Goal: Transaction & Acquisition: Purchase product/service

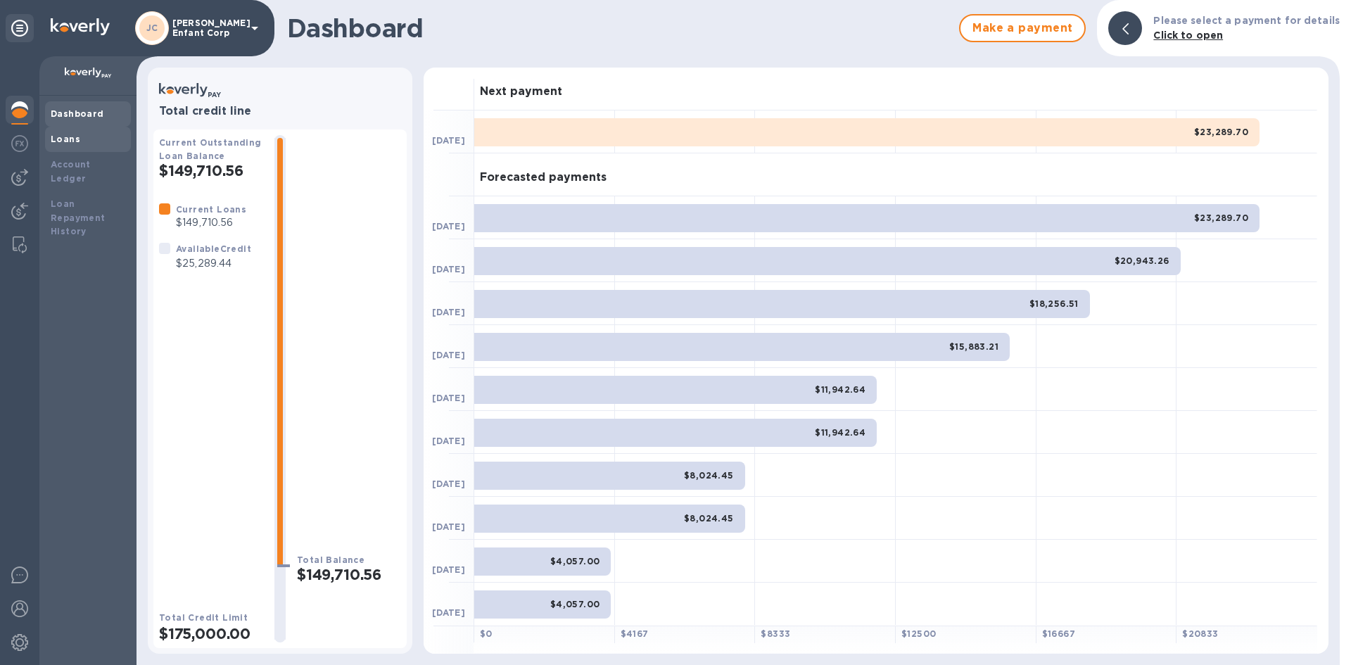
click at [91, 141] on div "Loans" at bounding box center [88, 139] width 75 height 14
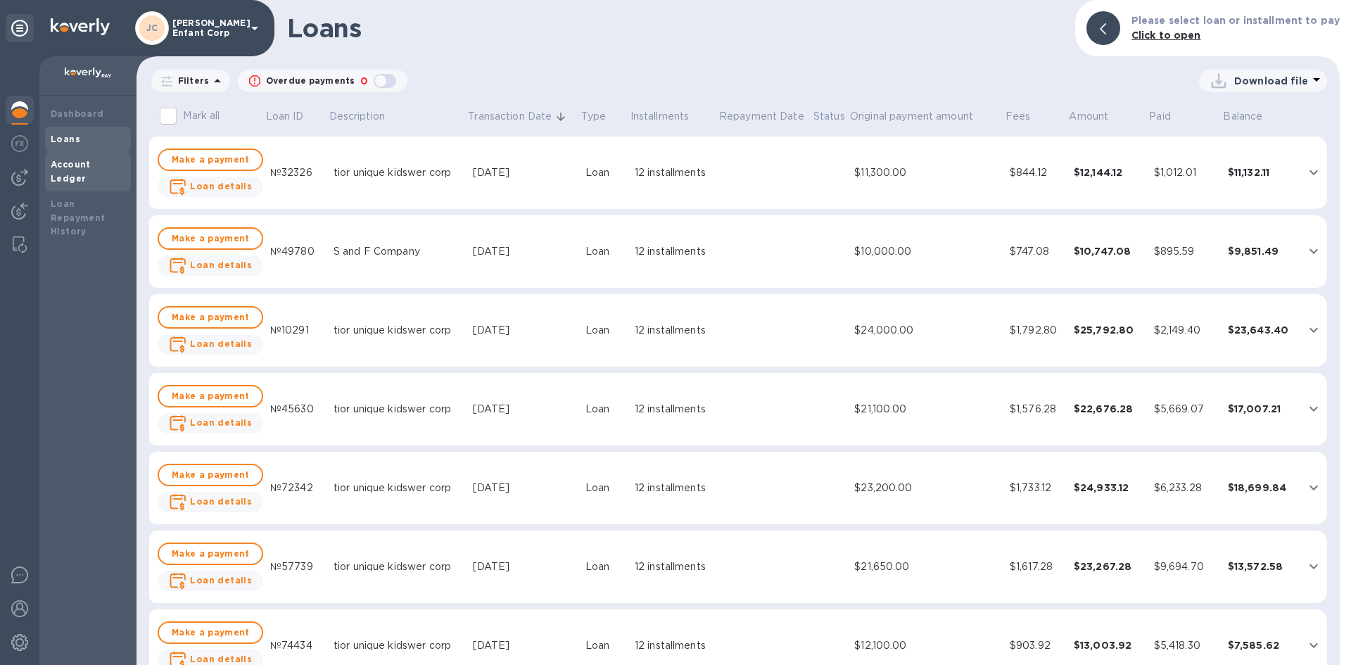
click at [91, 165] on b "Account Ledger" at bounding box center [71, 171] width 40 height 25
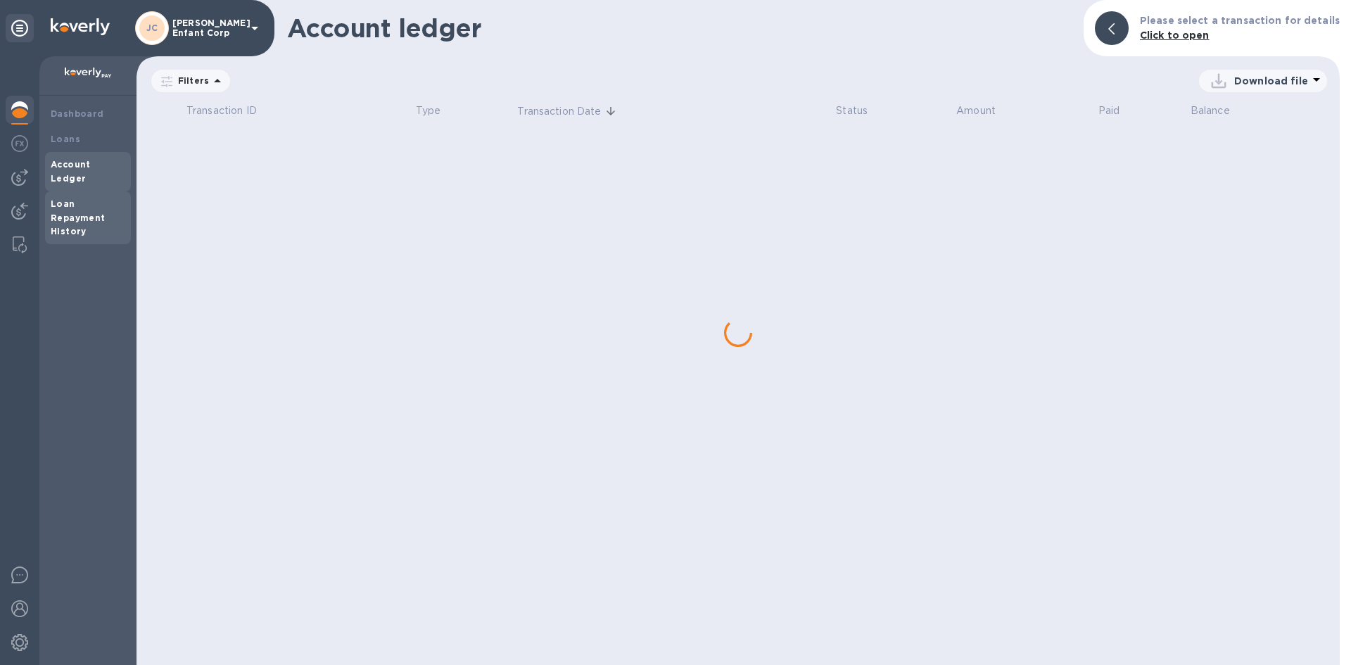
click at [96, 202] on b "Loan Repayment History" at bounding box center [78, 217] width 55 height 39
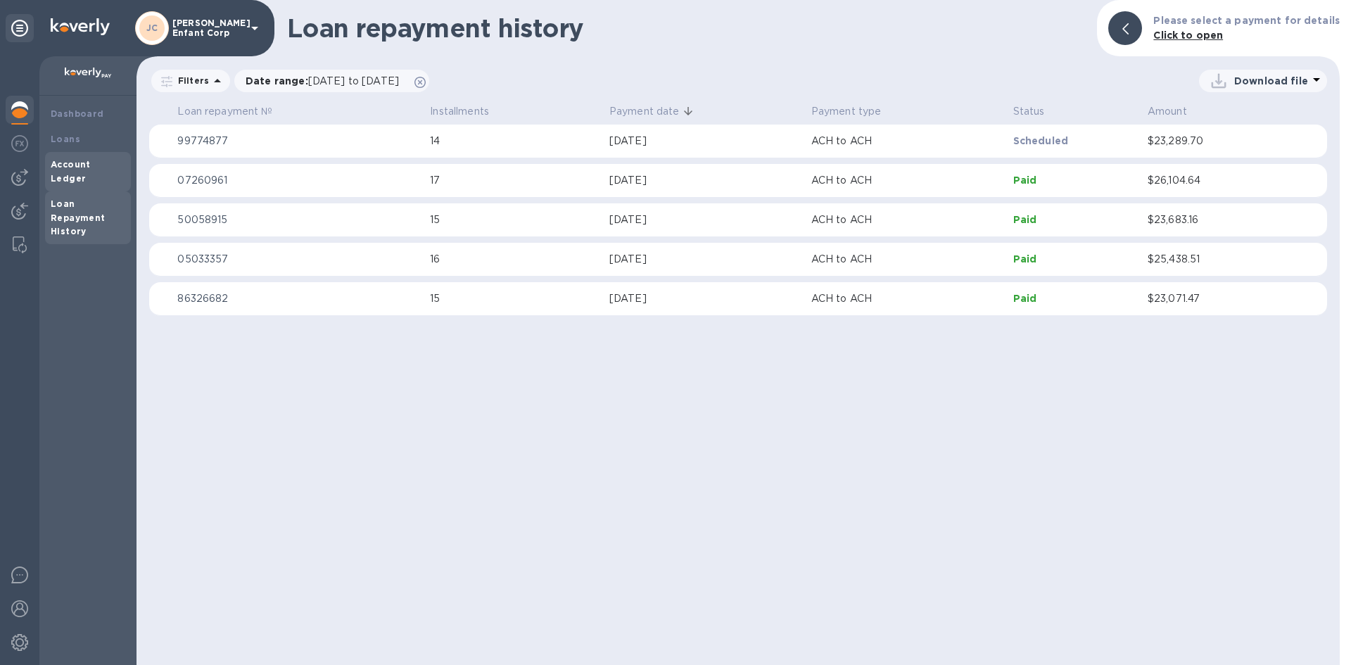
click at [97, 172] on div "Account Ledger" at bounding box center [88, 171] width 86 height 39
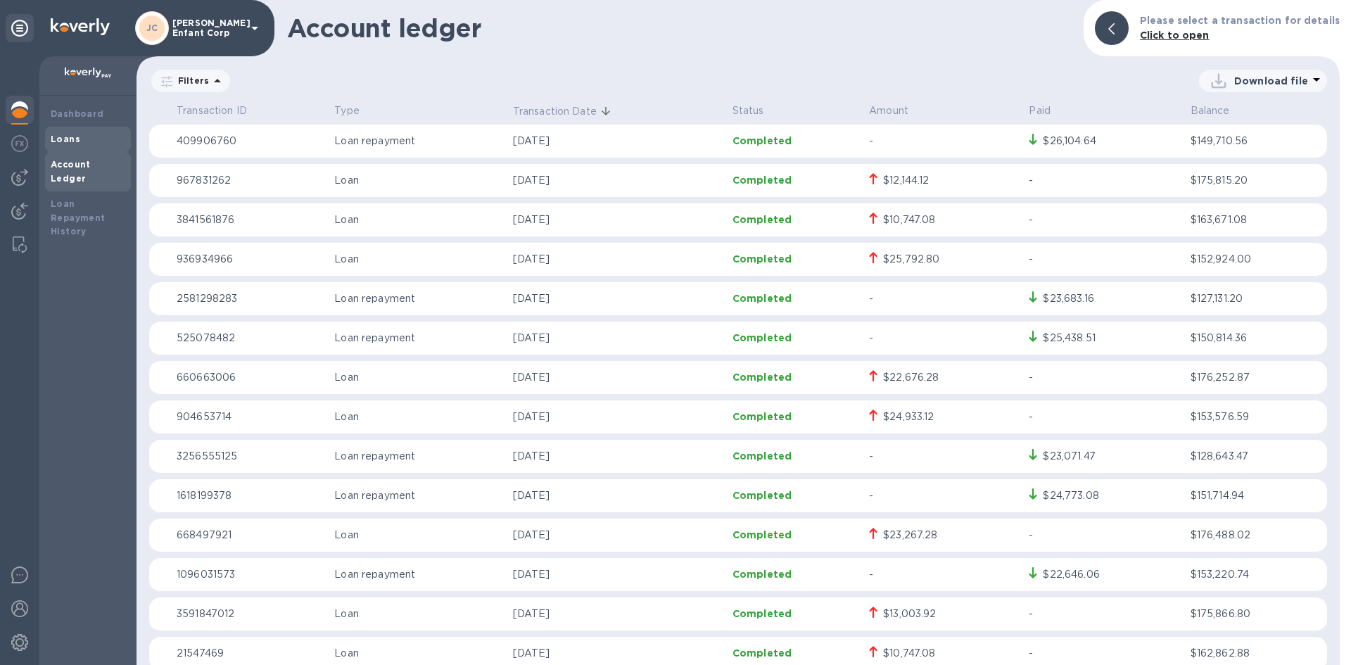
click at [87, 139] on div "Loans" at bounding box center [88, 139] width 75 height 14
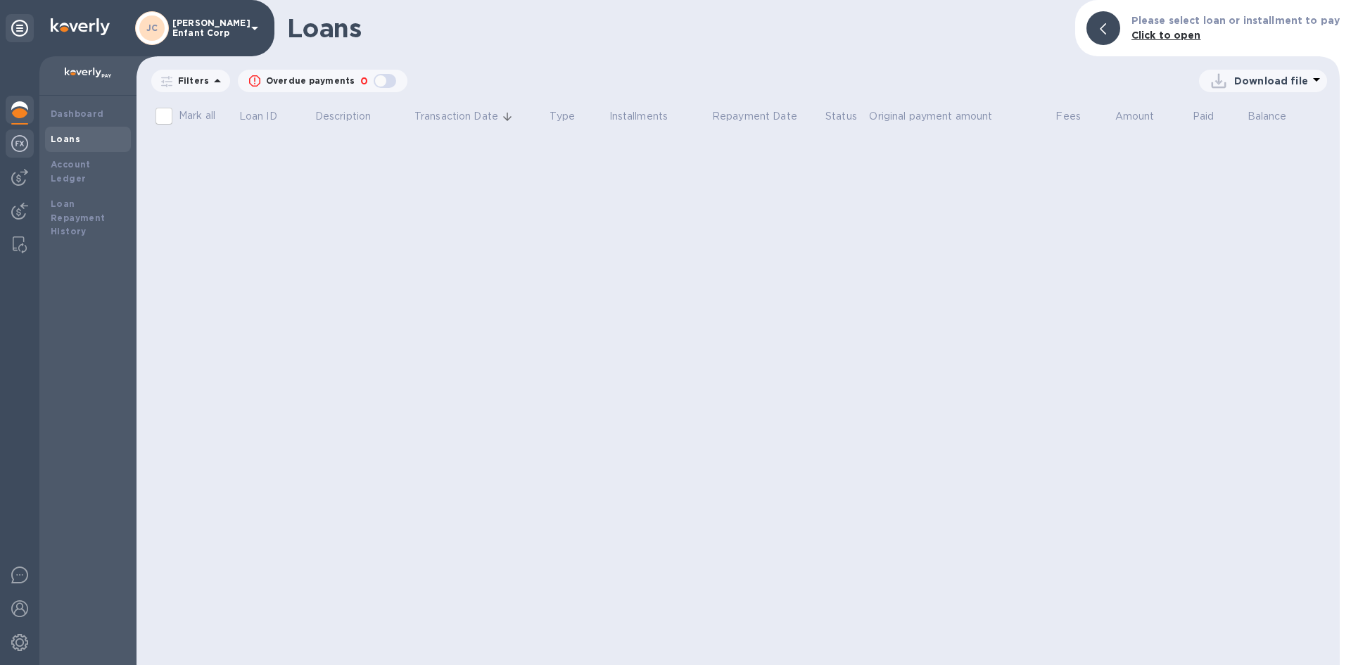
click at [31, 146] on div at bounding box center [20, 144] width 28 height 31
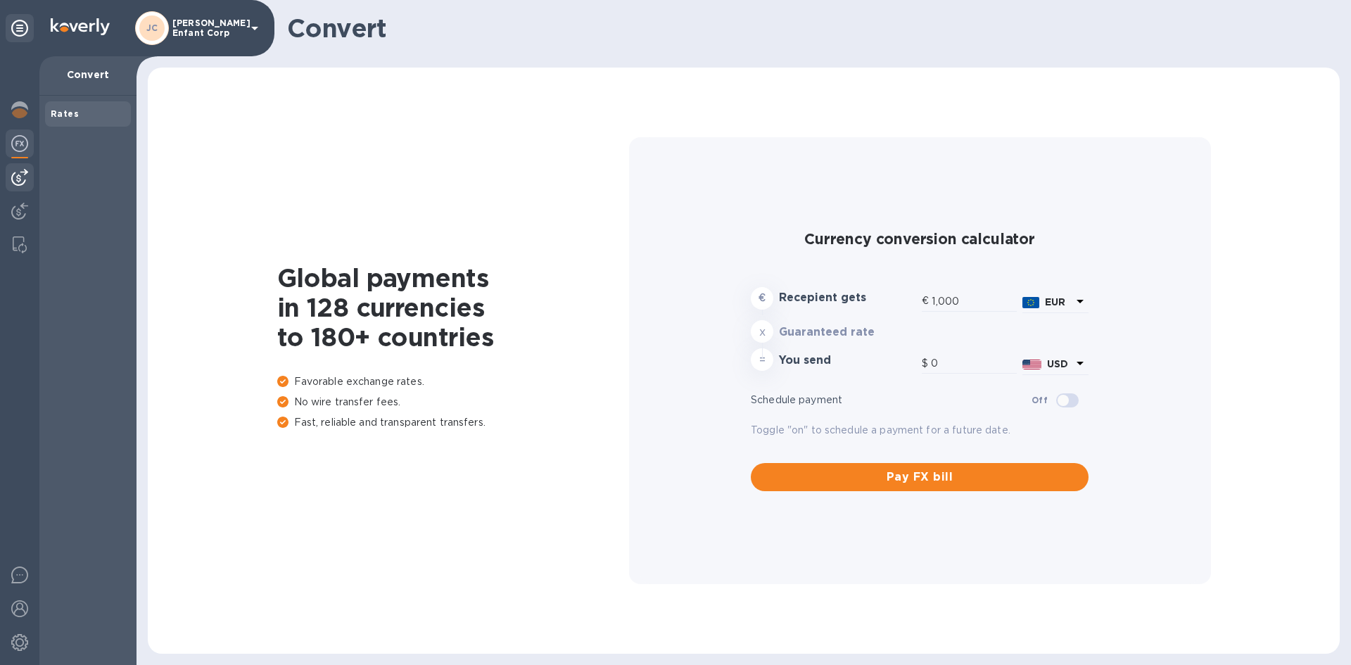
type input "1,184.01"
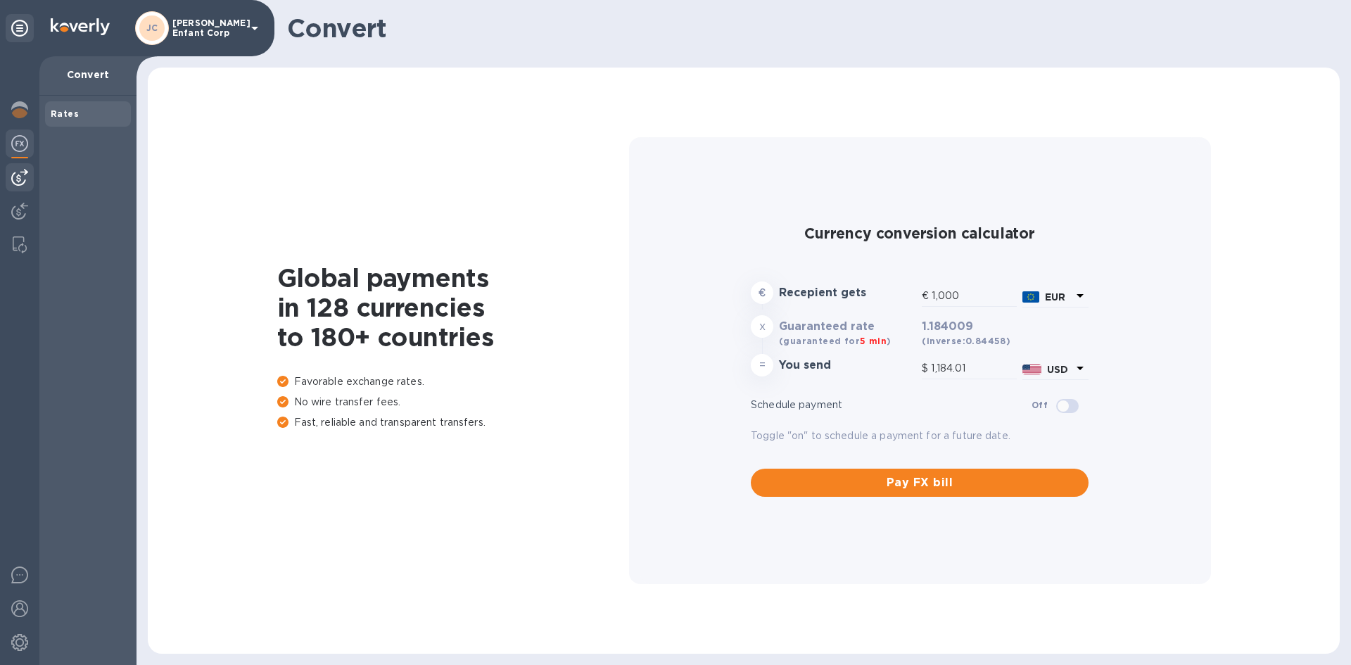
click at [12, 183] on img at bounding box center [19, 177] width 17 height 17
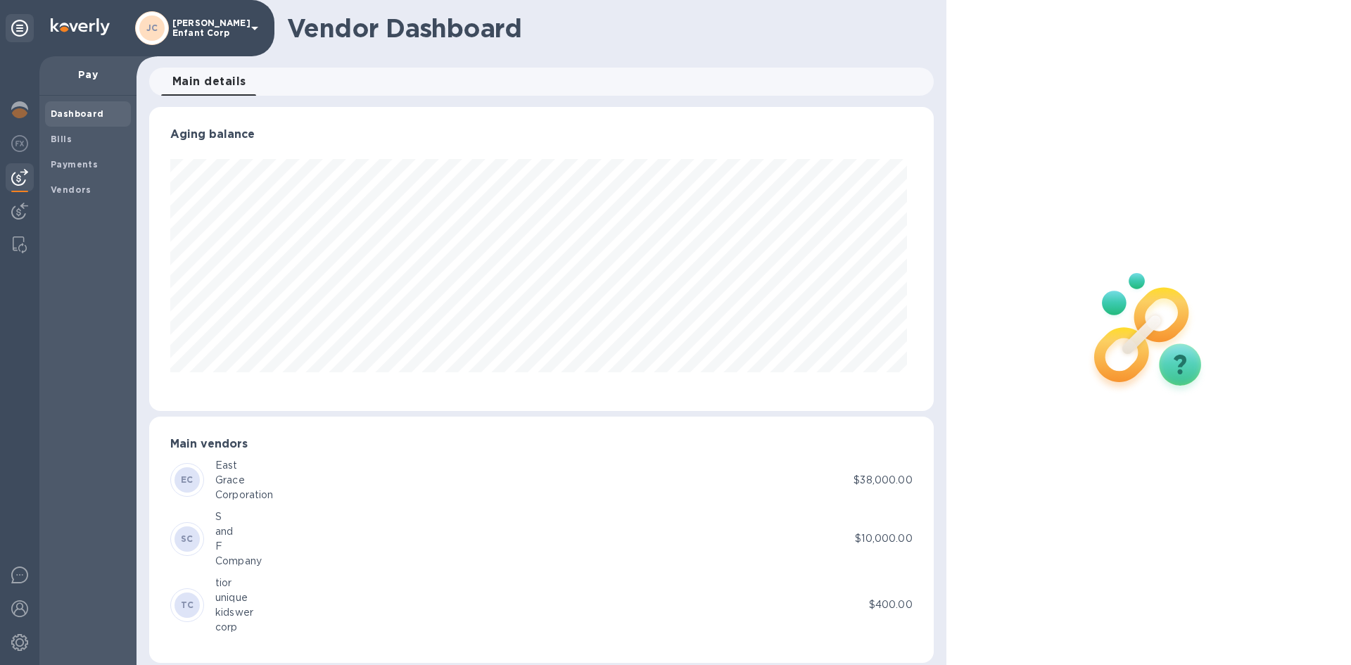
scroll to position [304, 778]
click at [16, 150] on img at bounding box center [19, 143] width 17 height 17
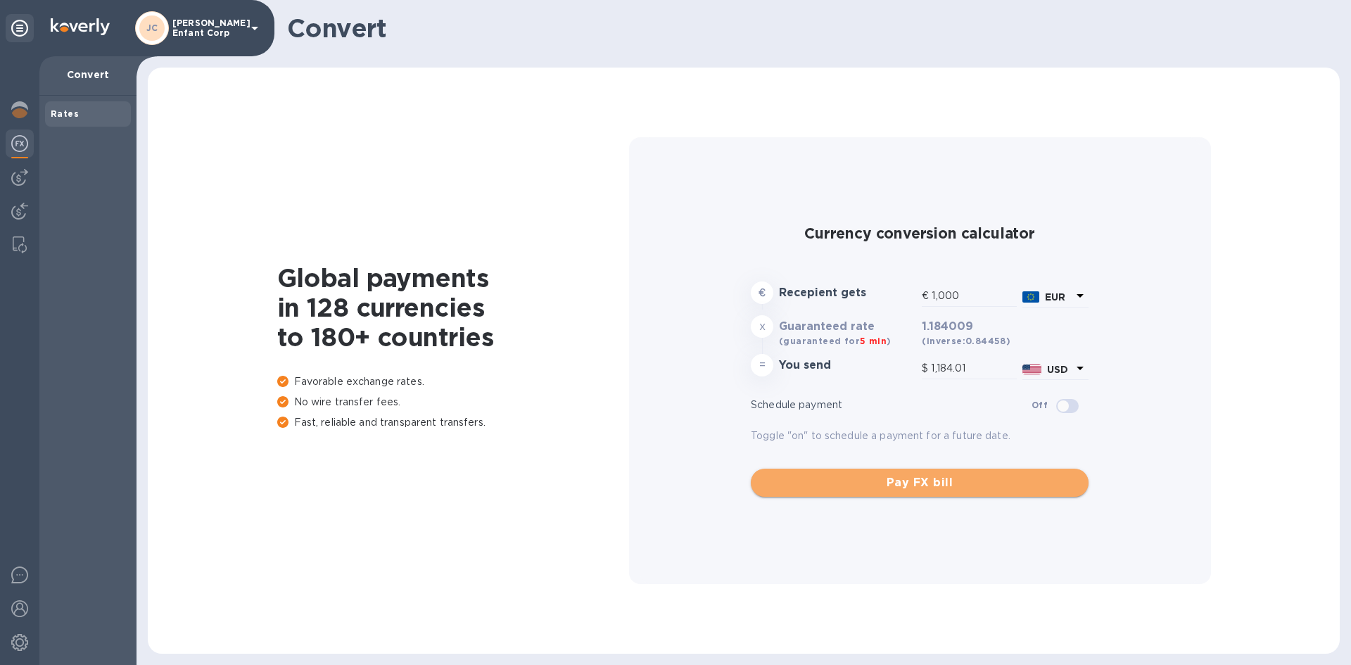
click at [803, 492] on button "Pay FX bill" at bounding box center [920, 483] width 338 height 28
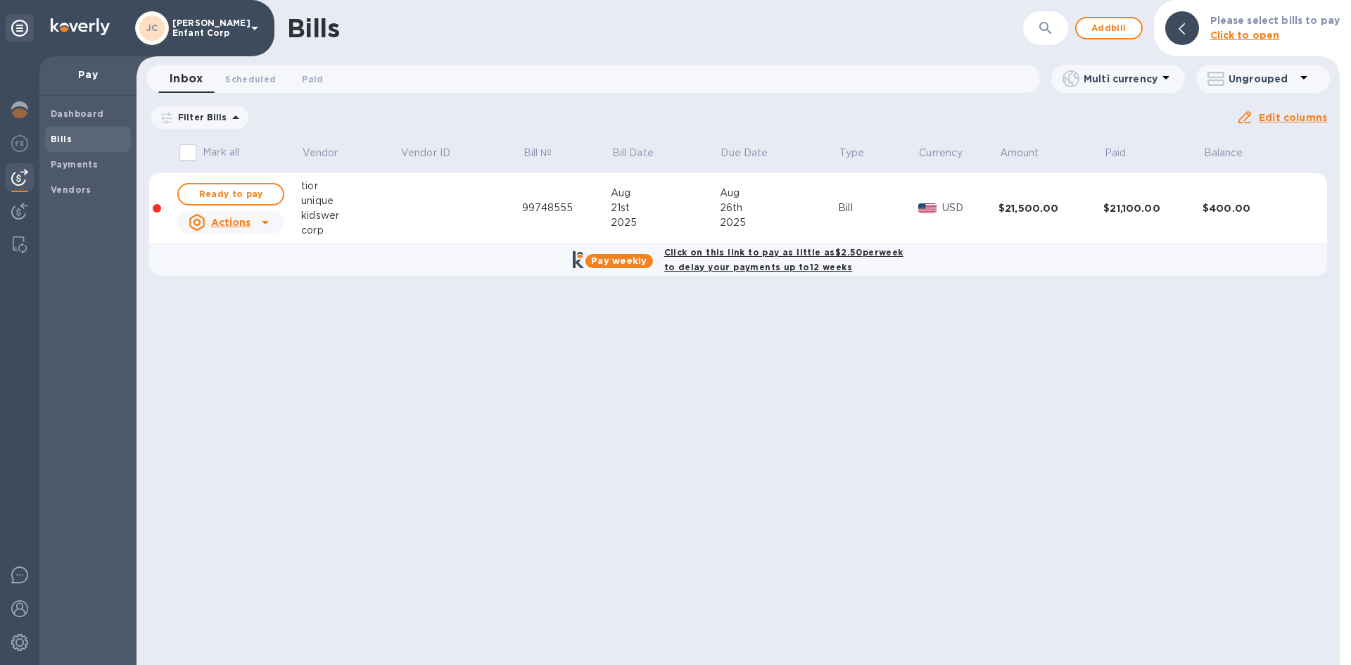
click at [727, 364] on div "Bills ​ Add bill Please select bills to pay Click to open Inbox 0 Scheduled 0 P…" at bounding box center [737, 332] width 1203 height 665
click at [1129, 34] on span "Add bill" at bounding box center [1109, 28] width 42 height 17
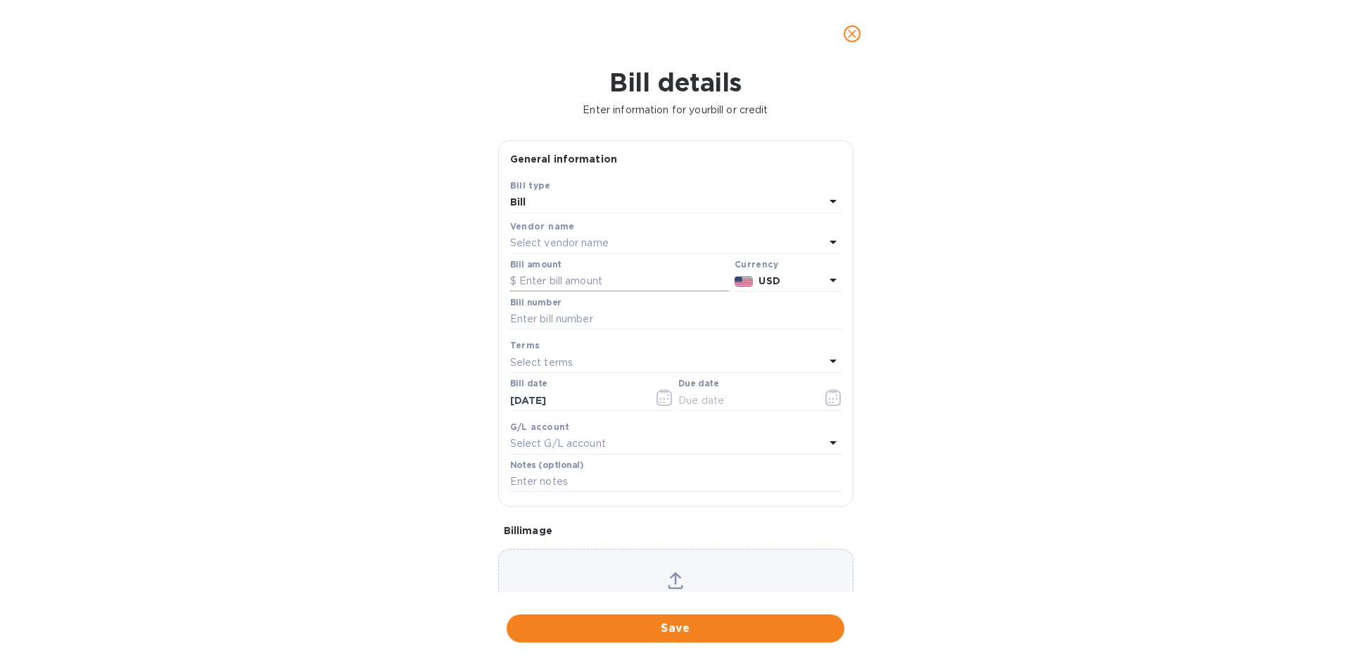
click at [662, 276] on input "text" at bounding box center [619, 281] width 219 height 21
click at [646, 248] on div "Select vendor name" at bounding box center [667, 244] width 314 height 20
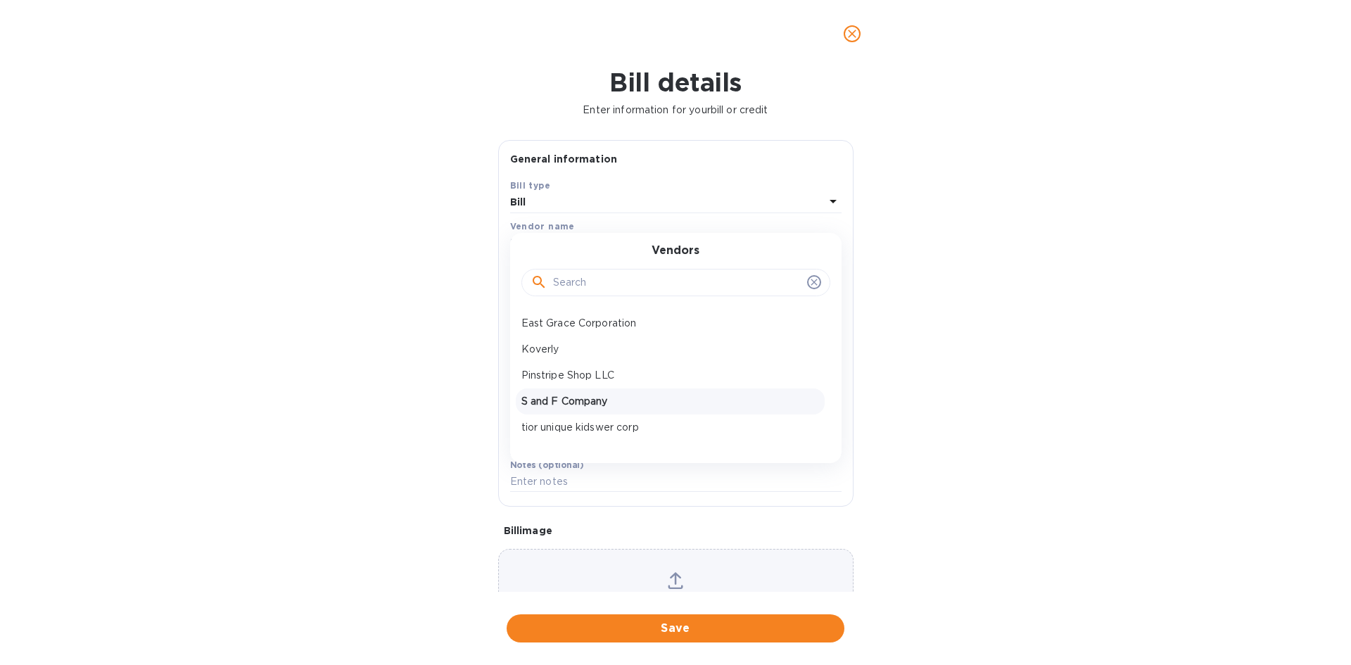
click at [644, 396] on p "S and F Company" at bounding box center [670, 401] width 298 height 15
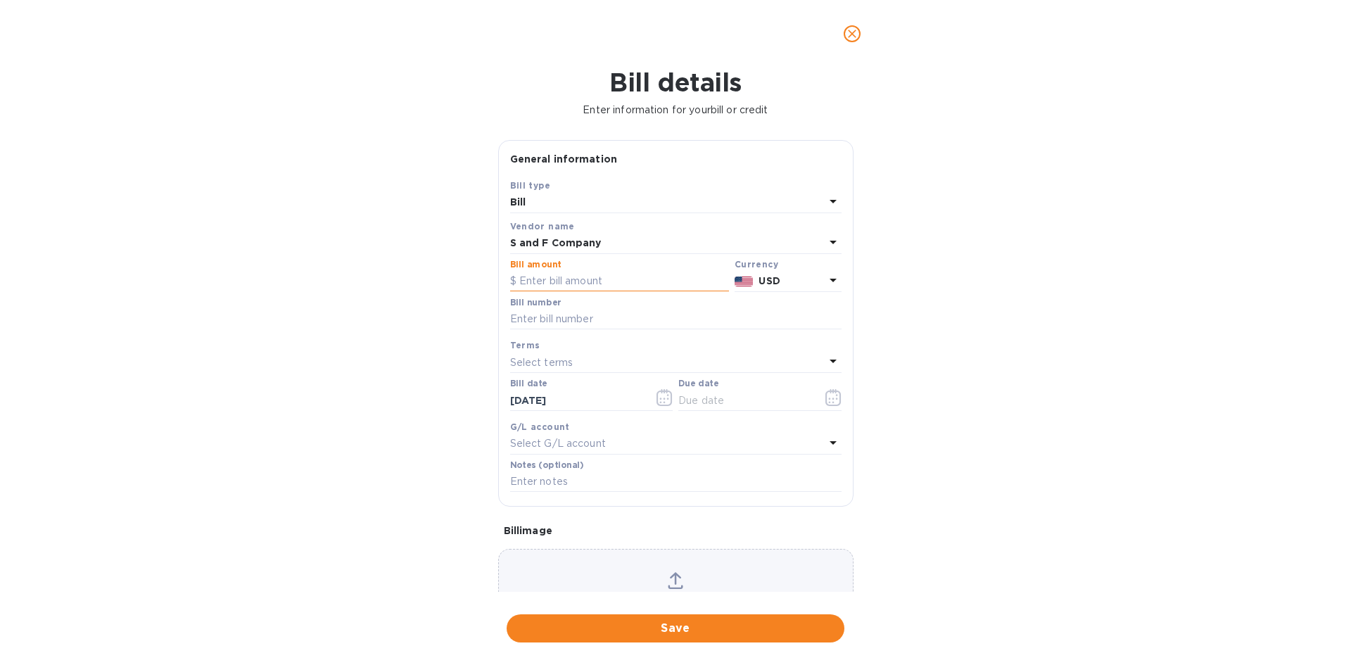
click at [595, 285] on input "text" at bounding box center [619, 281] width 219 height 21
type input "6,500"
click at [612, 311] on input "text" at bounding box center [675, 319] width 331 height 21
type input "217964"
click at [817, 396] on button "button" at bounding box center [833, 398] width 33 height 34
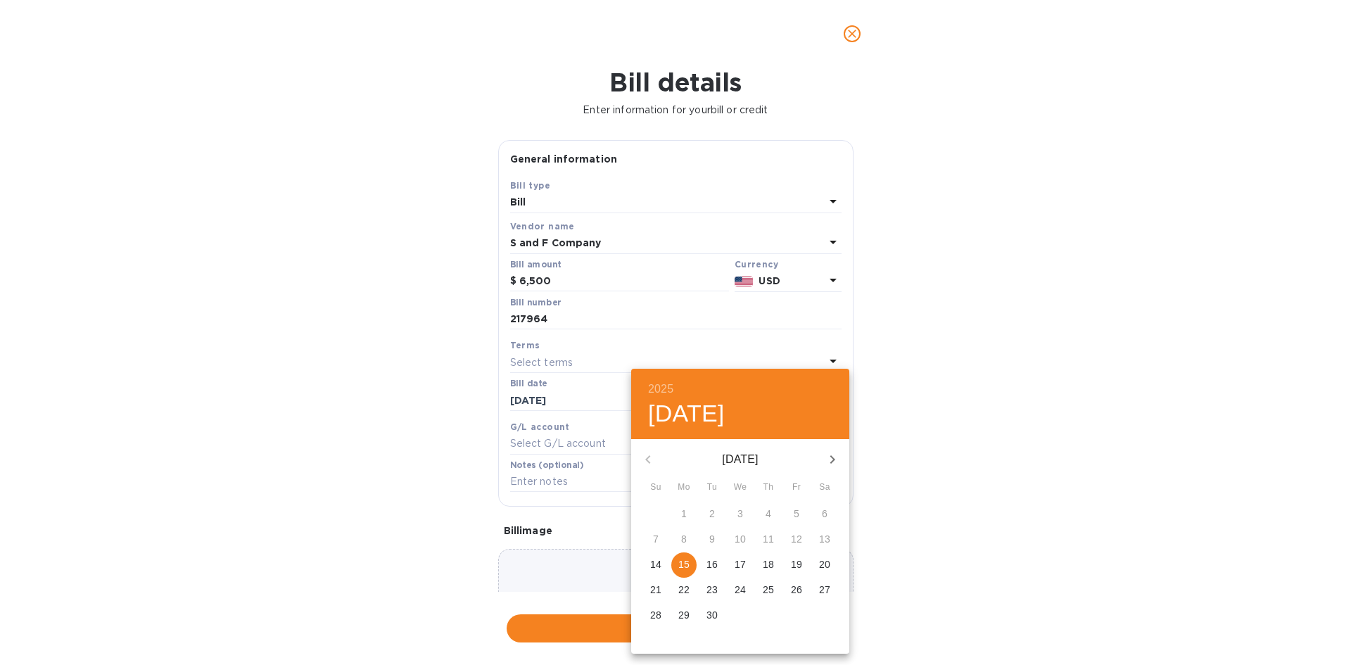
click at [689, 566] on span "15" at bounding box center [683, 564] width 25 height 14
type input "[DATE]"
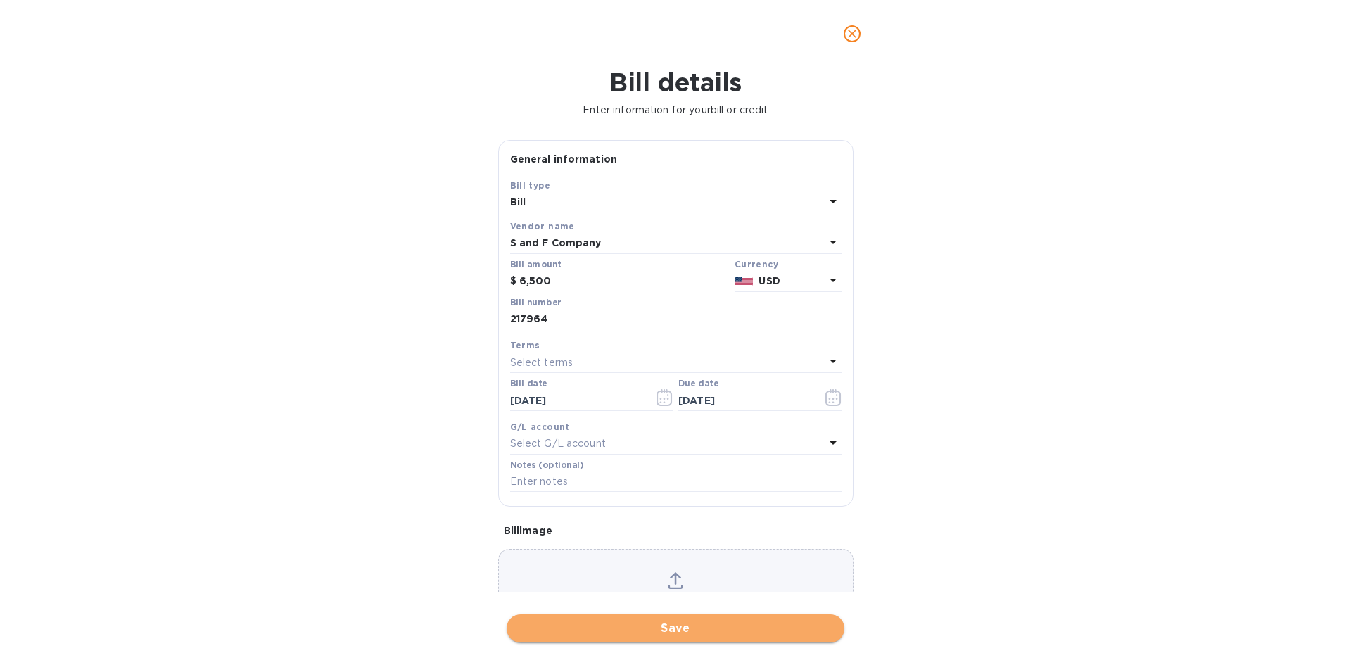
click at [687, 629] on span "Save" at bounding box center [675, 628] width 315 height 17
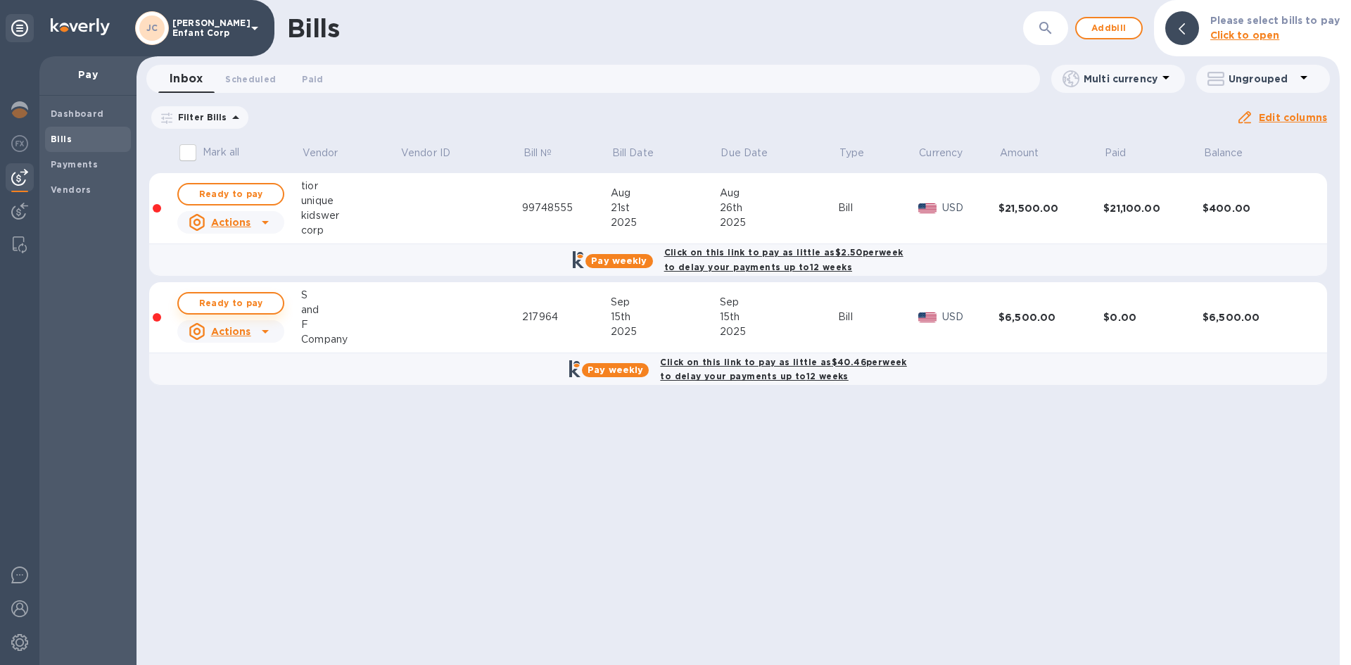
click at [264, 304] on span "Ready to pay" at bounding box center [231, 303] width 82 height 17
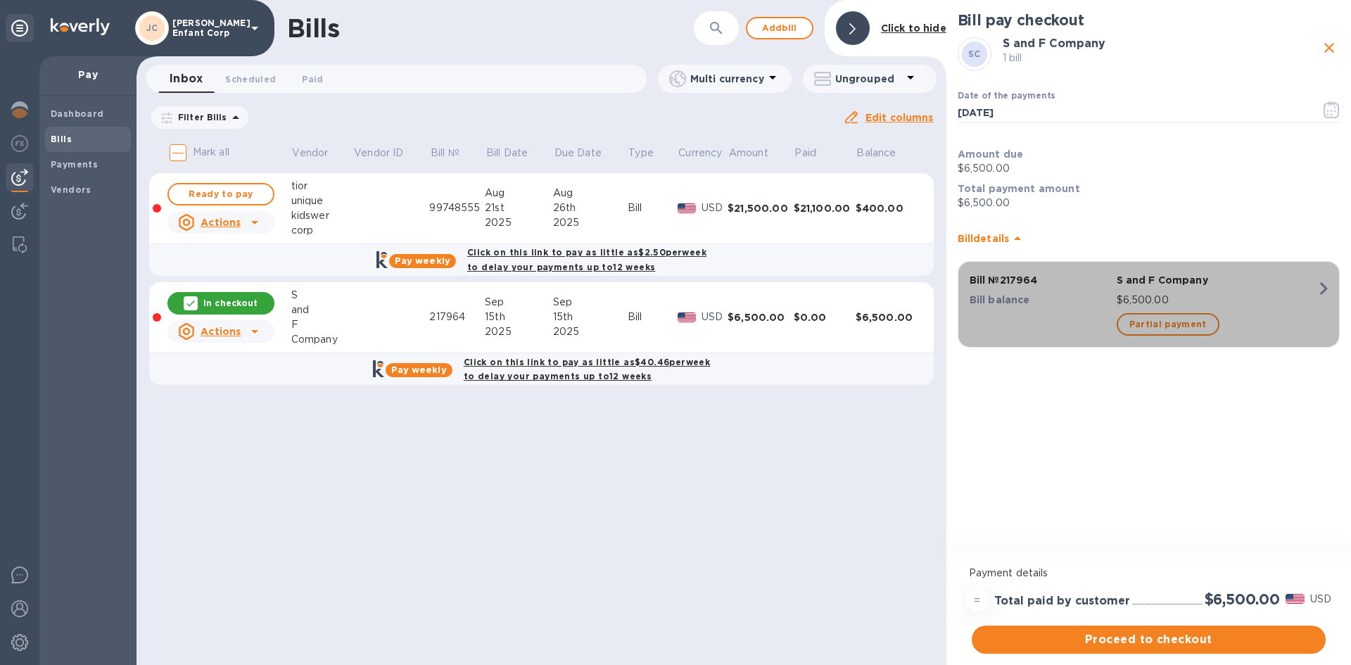
click at [1140, 286] on p "S and F Company" at bounding box center [1216, 280] width 200 height 14
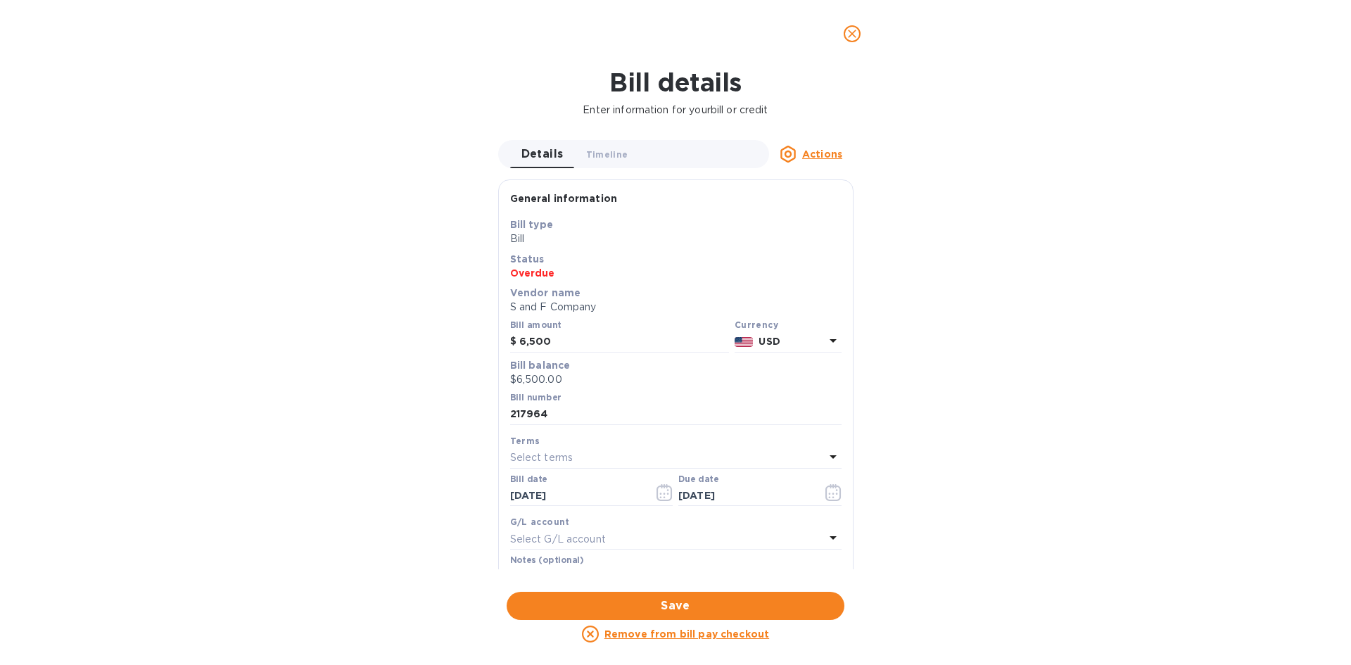
click at [853, 38] on icon "close" at bounding box center [852, 34] width 14 height 14
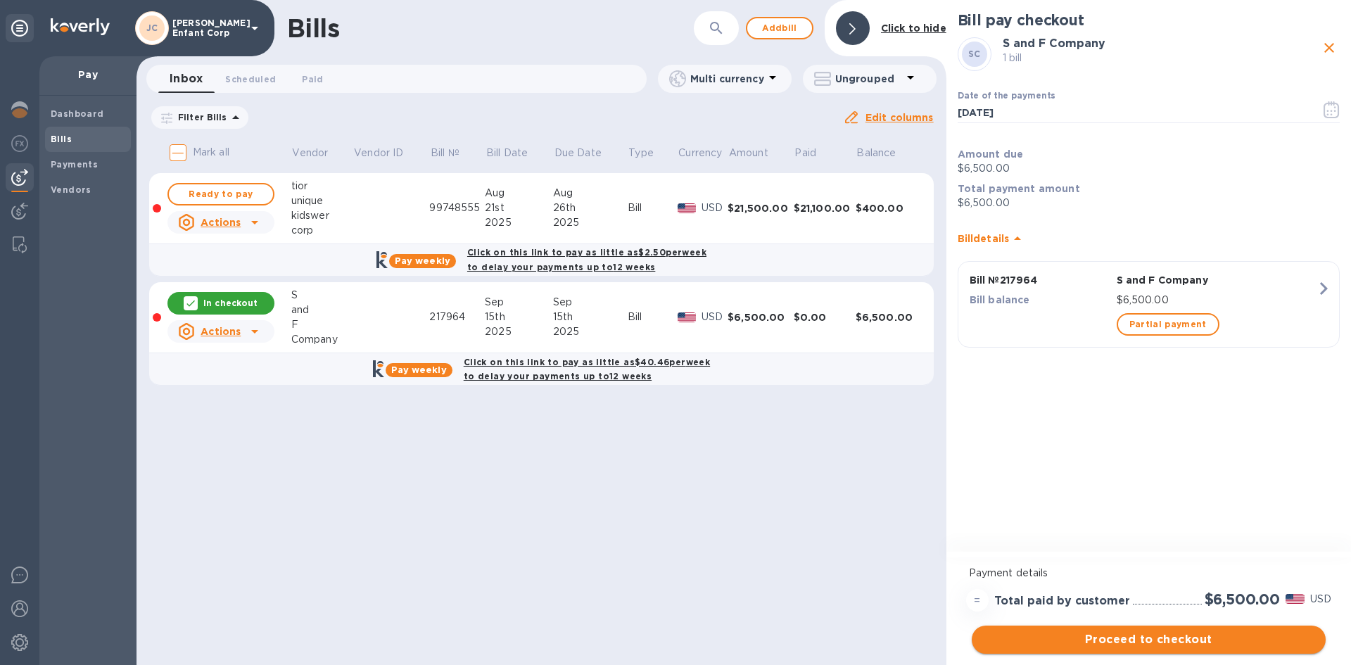
click at [1157, 638] on span "Proceed to checkout" at bounding box center [1148, 639] width 331 height 17
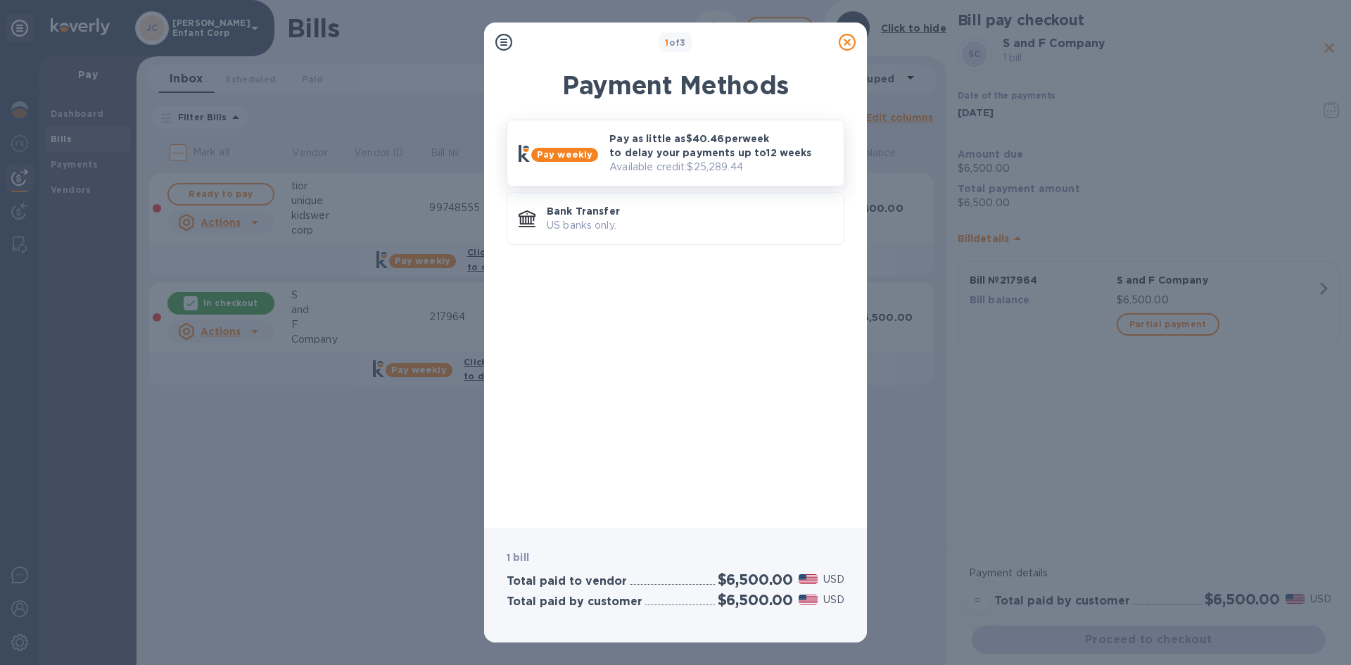
click at [568, 167] on div "Pay weekly Pay as little as $40.46 per week to delay your payments up to 12 wee…" at bounding box center [675, 153] width 325 height 54
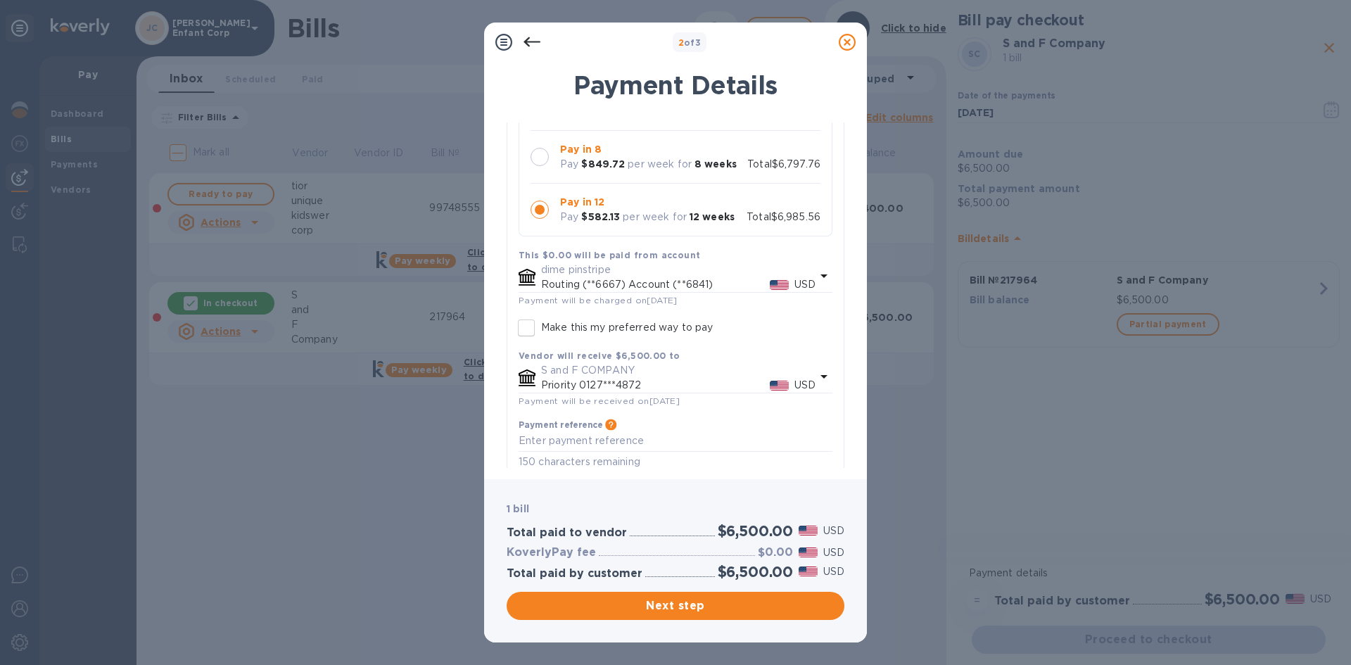
scroll to position [239, 0]
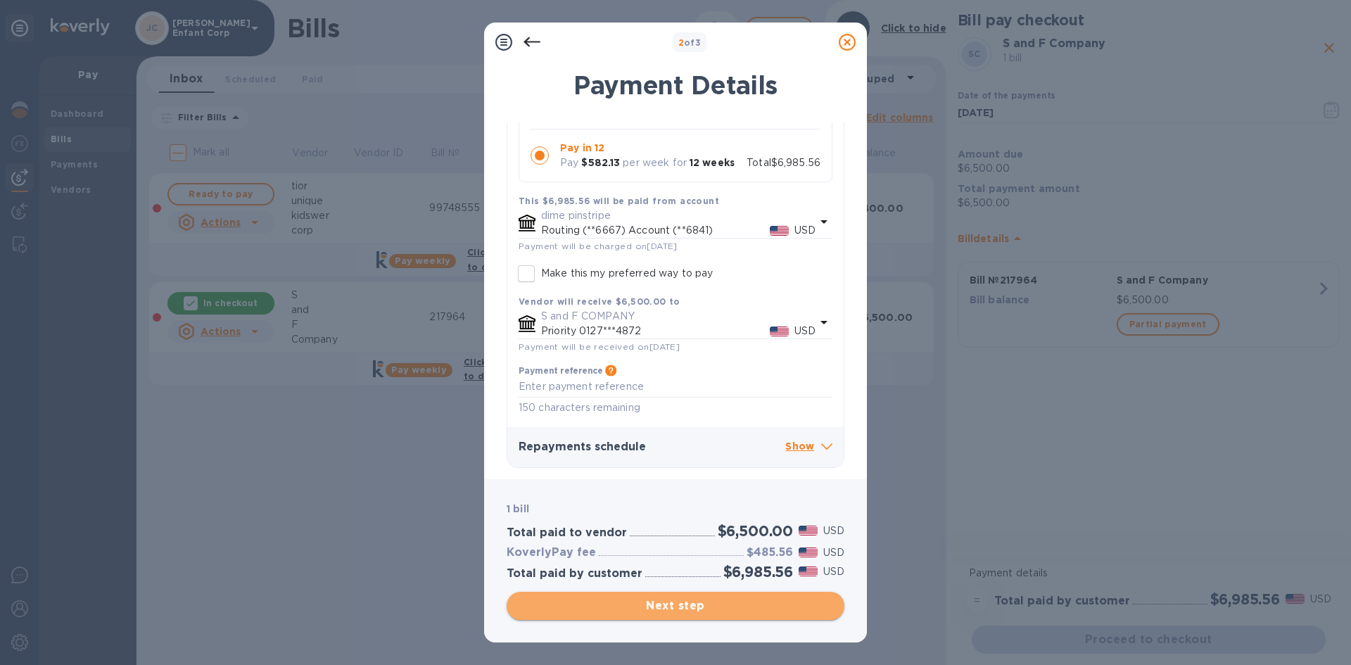
click at [708, 608] on span "Next step" at bounding box center [675, 605] width 315 height 17
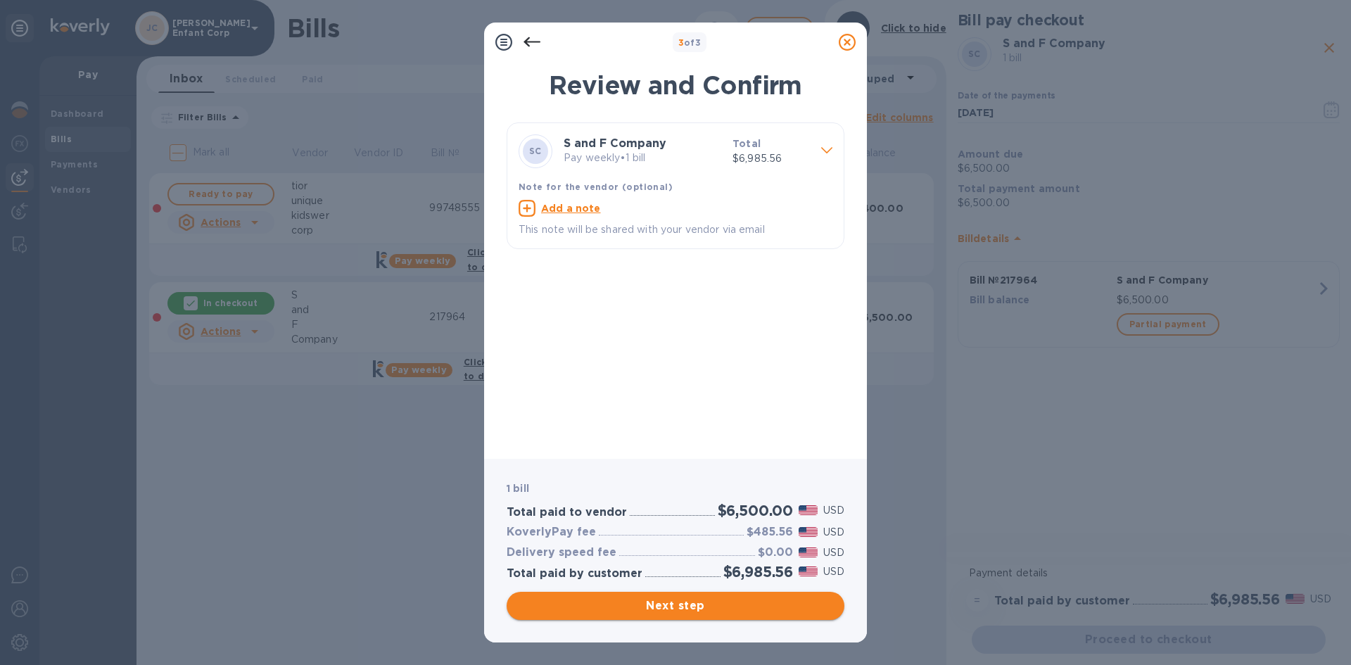
click at [679, 612] on span "Next step" at bounding box center [675, 605] width 315 height 17
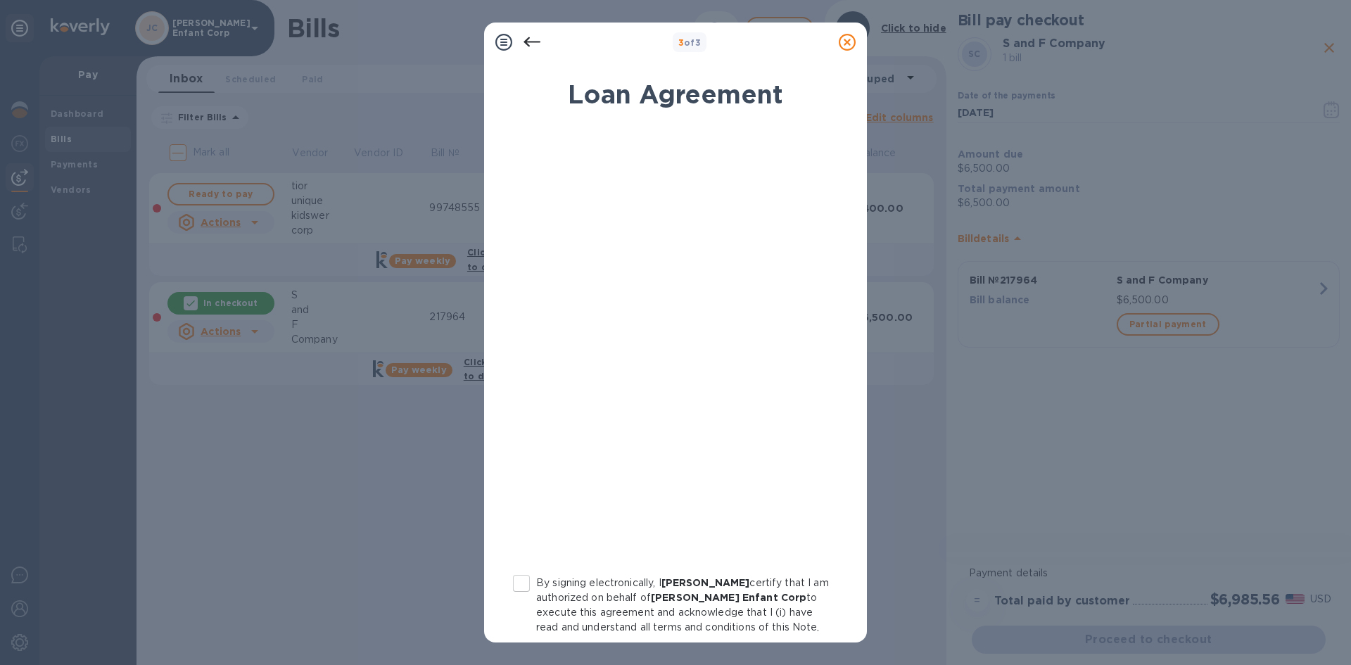
scroll to position [136, 0]
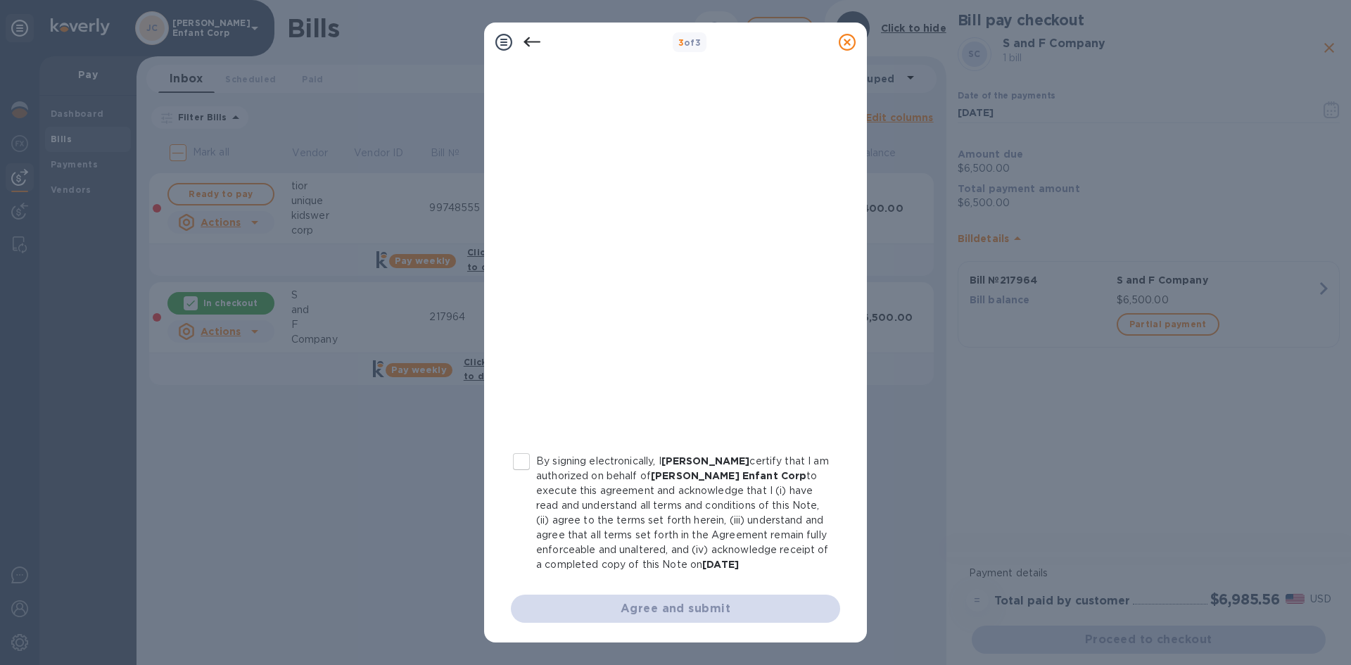
click at [516, 447] on input "By signing electronically, I [PERSON_NAME] certify that I am authorized on beha…" at bounding box center [521, 462] width 30 height 30
checkbox input "true"
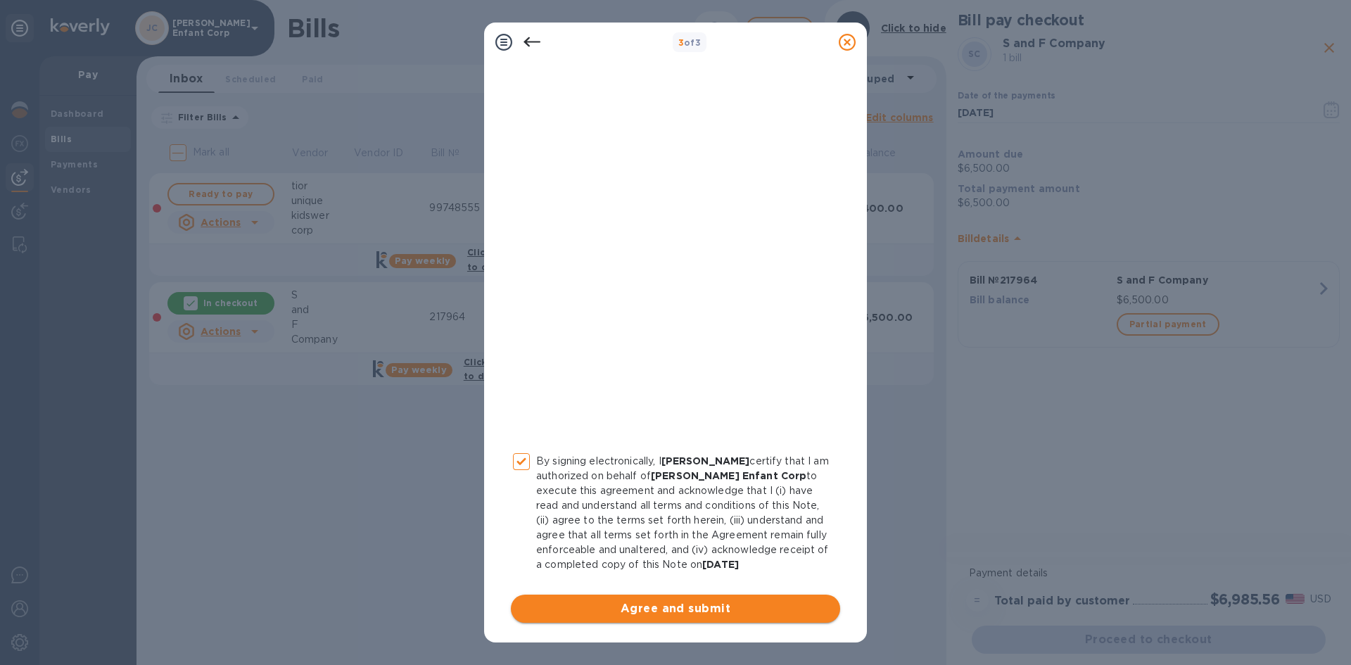
click at [669, 608] on span "Agree and submit" at bounding box center [675, 608] width 307 height 17
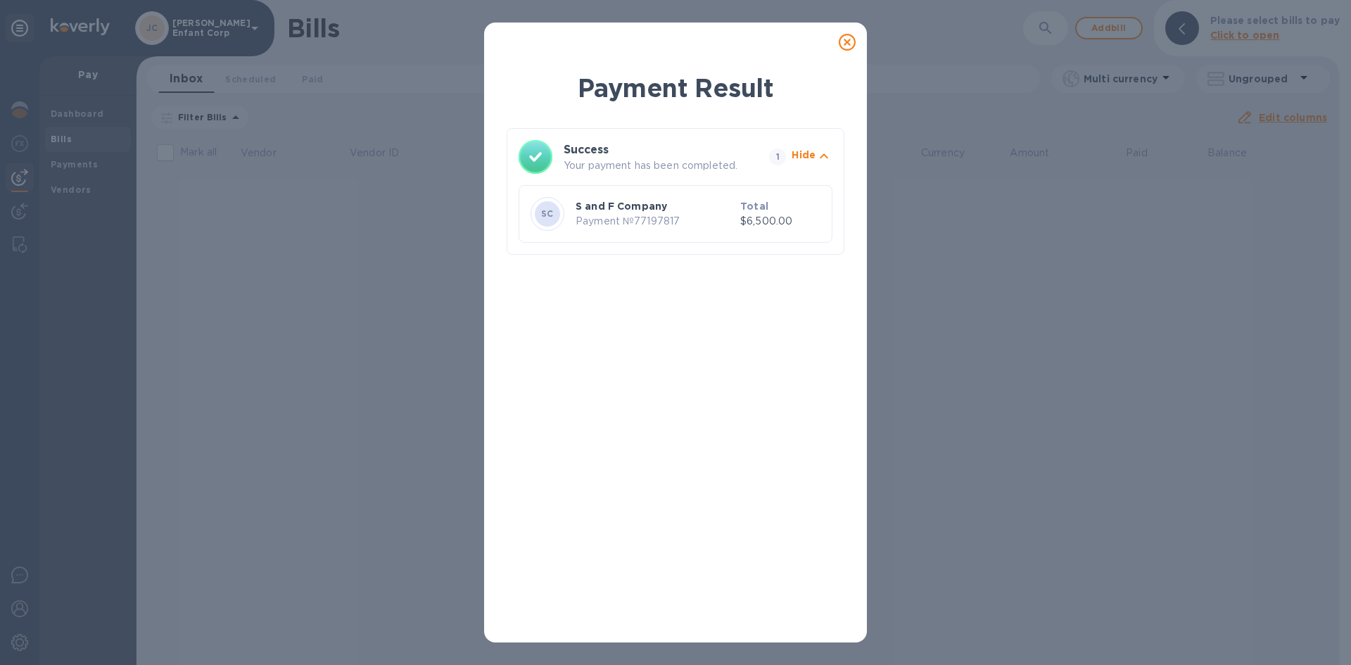
click at [843, 45] on icon at bounding box center [847, 42] width 17 height 17
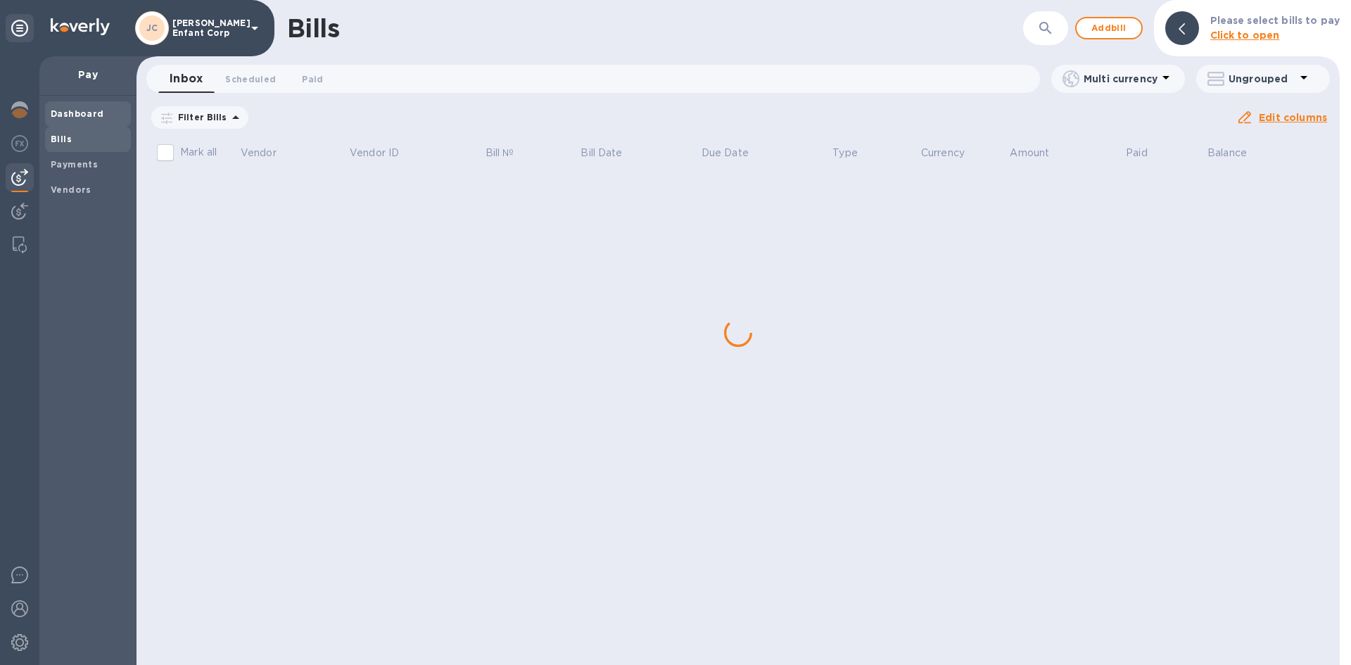
click at [83, 117] on b "Dashboard" at bounding box center [77, 113] width 53 height 11
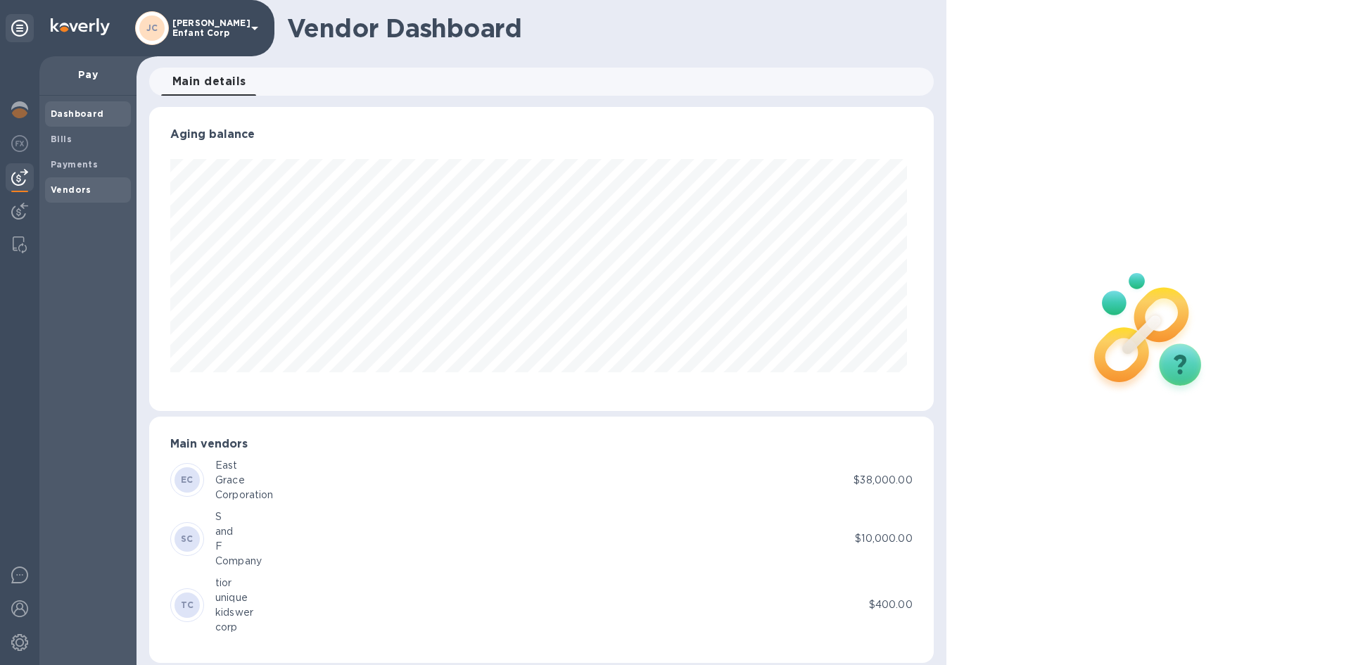
scroll to position [304, 778]
click at [8, 106] on div at bounding box center [20, 111] width 28 height 31
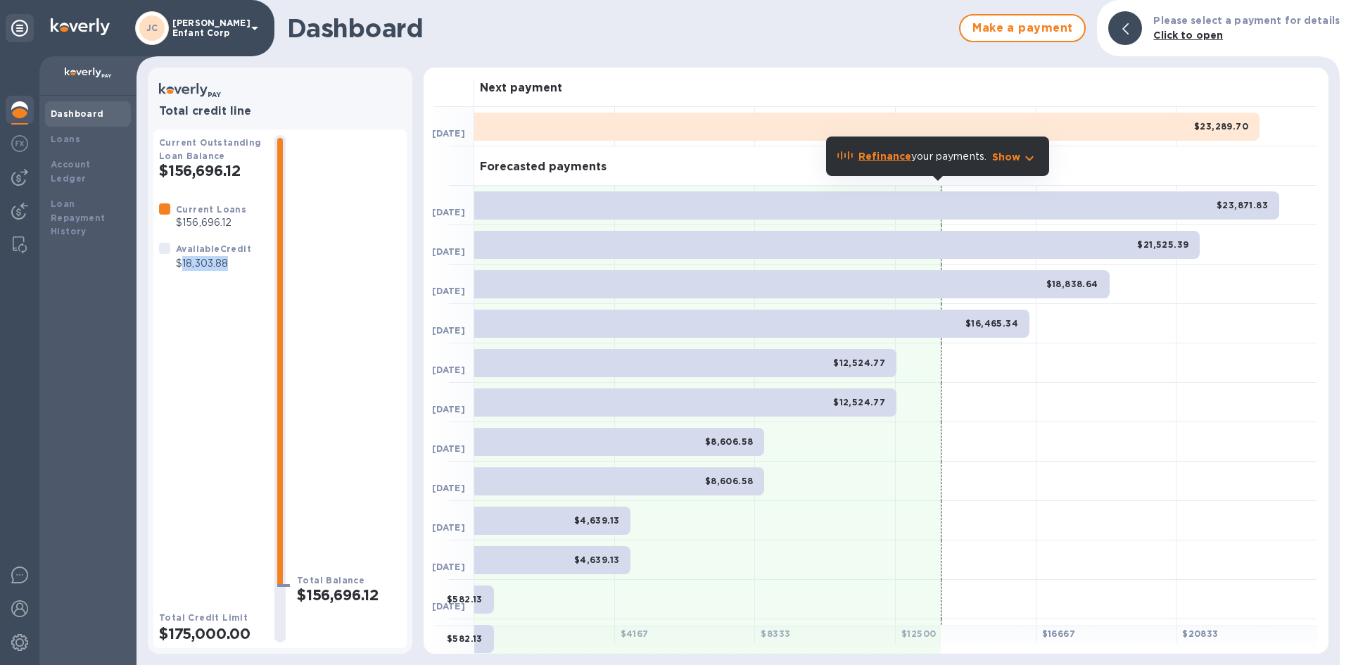
drag, startPoint x: 227, startPoint y: 265, endPoint x: 180, endPoint y: 270, distance: 46.7
click at [180, 270] on p "$18,303.88" at bounding box center [213, 263] width 75 height 15
click at [65, 156] on div "Account Ledger" at bounding box center [88, 171] width 86 height 39
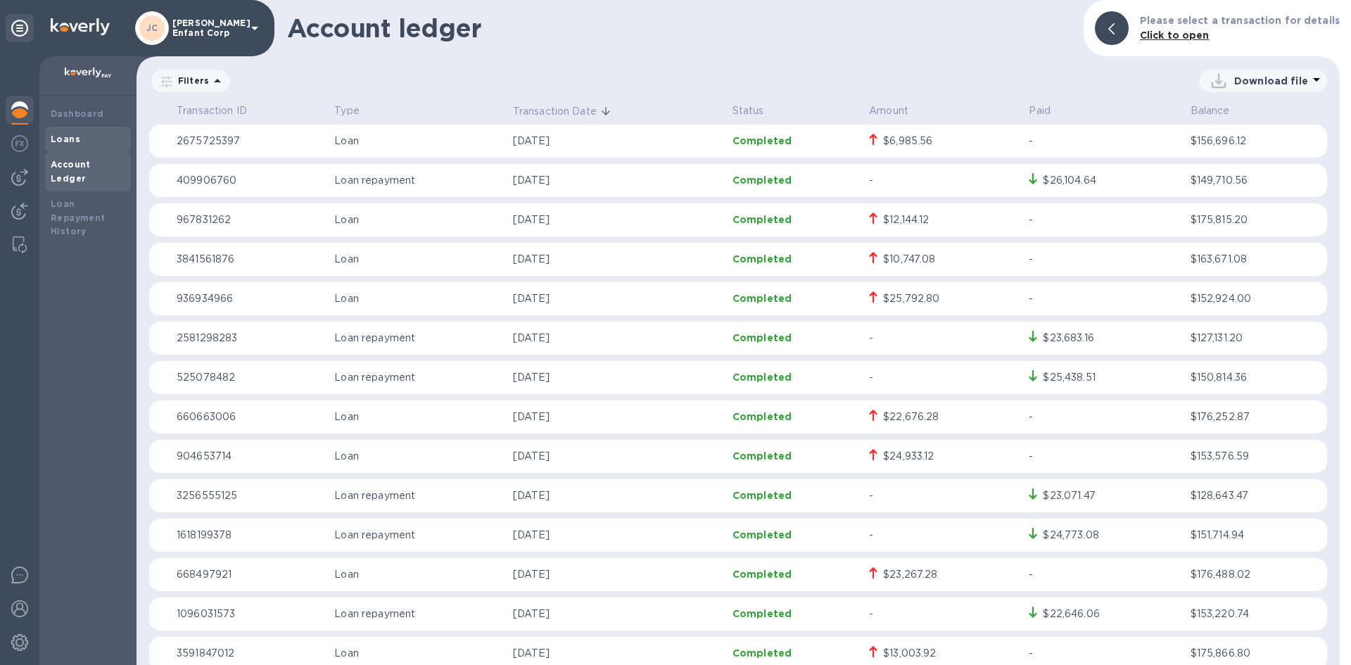
click at [60, 136] on b "Loans" at bounding box center [66, 139] width 30 height 11
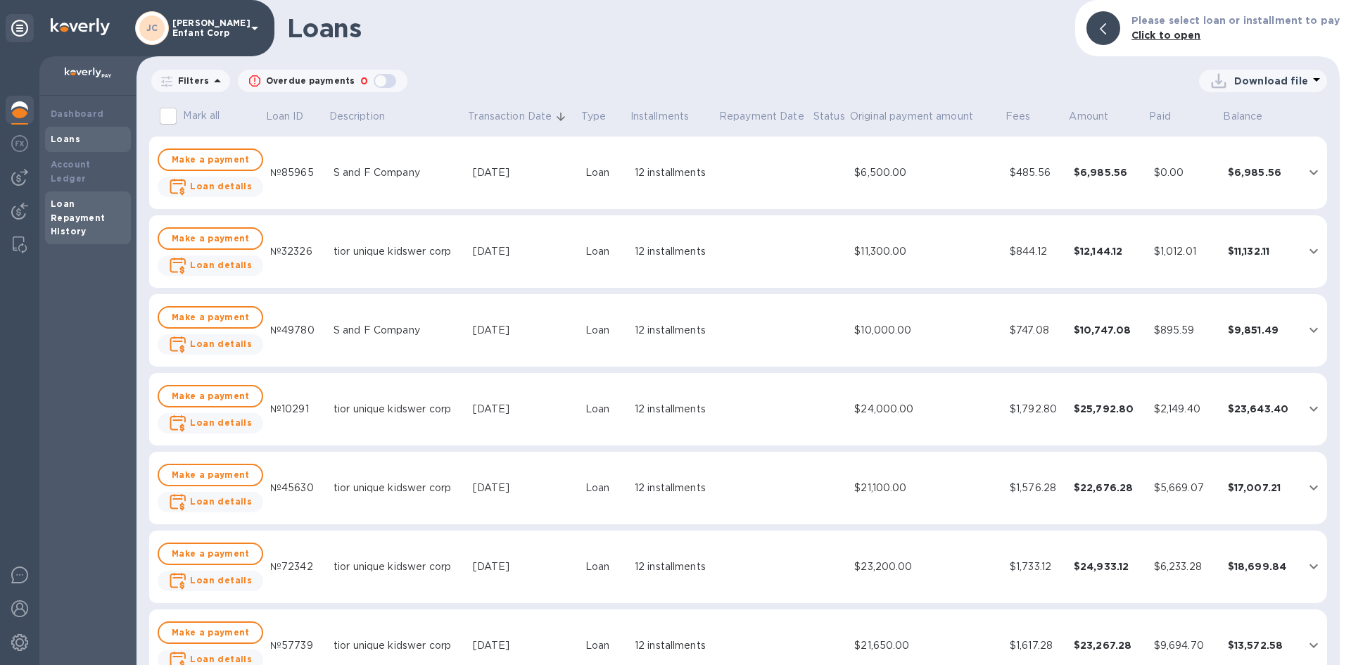
click at [82, 197] on div "Loan Repayment History" at bounding box center [88, 218] width 75 height 42
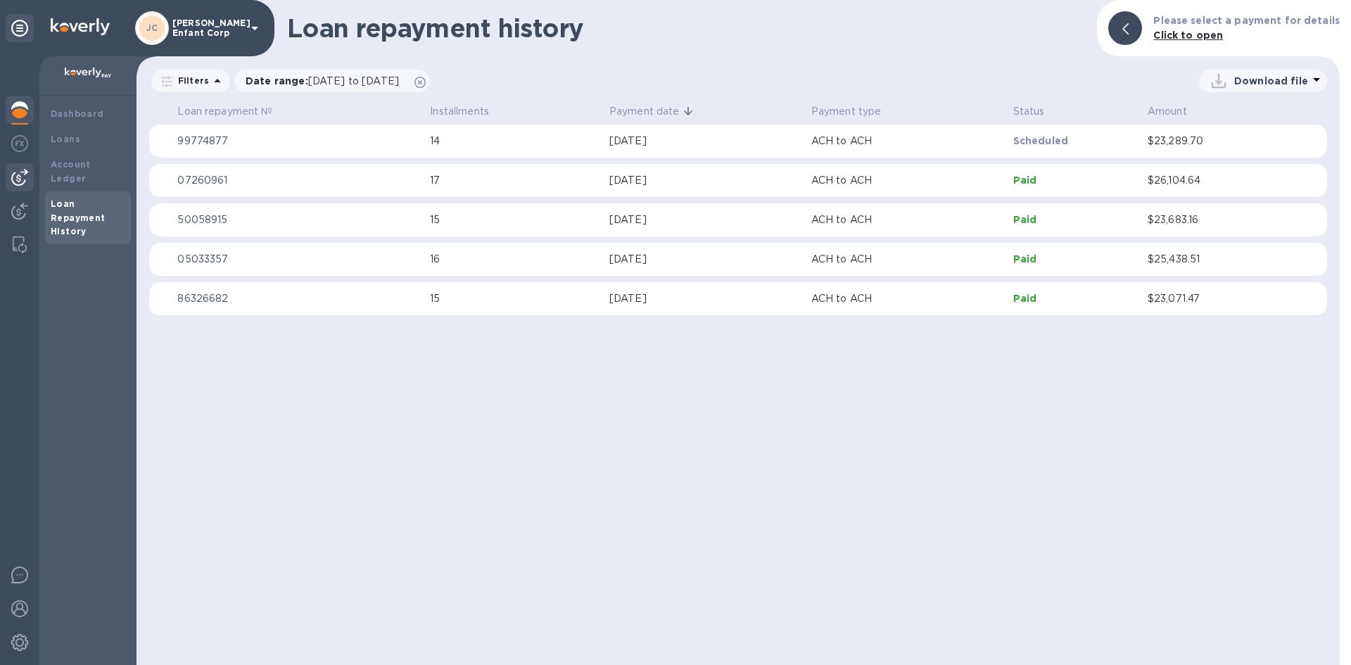
click at [24, 177] on img at bounding box center [19, 177] width 17 height 17
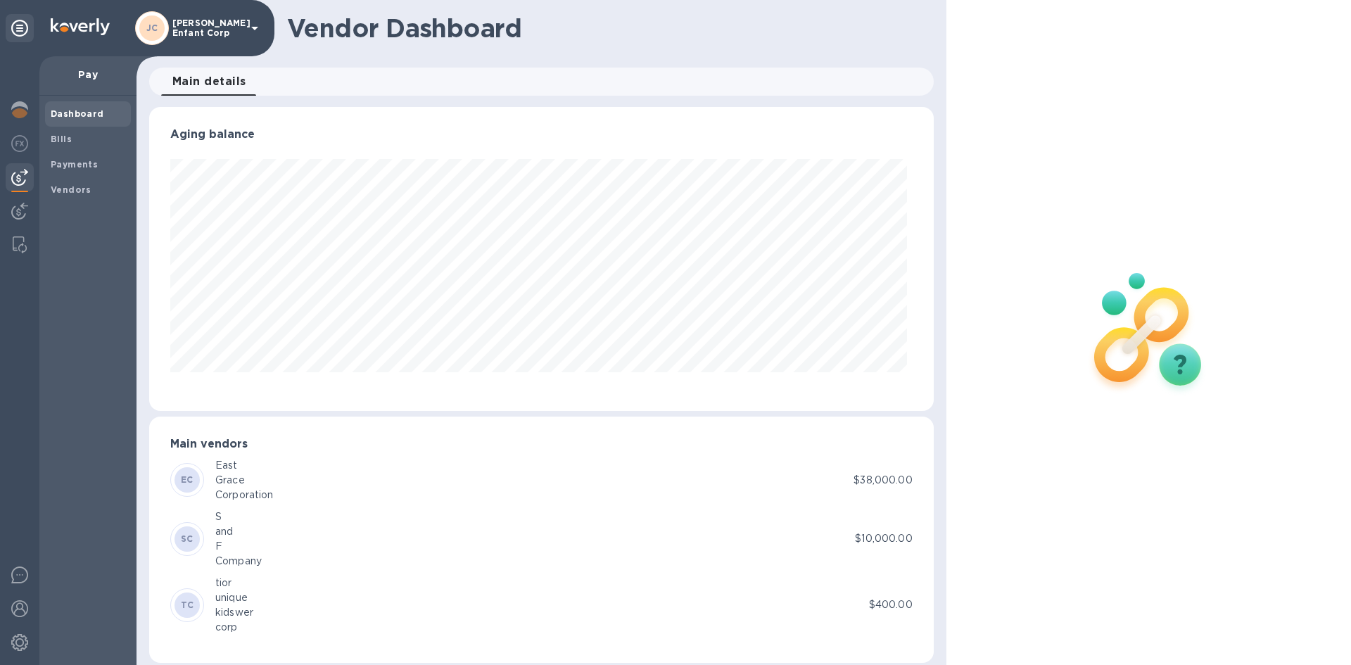
scroll to position [304, 778]
click at [28, 181] on div at bounding box center [20, 177] width 28 height 28
click at [16, 157] on div at bounding box center [20, 144] width 28 height 31
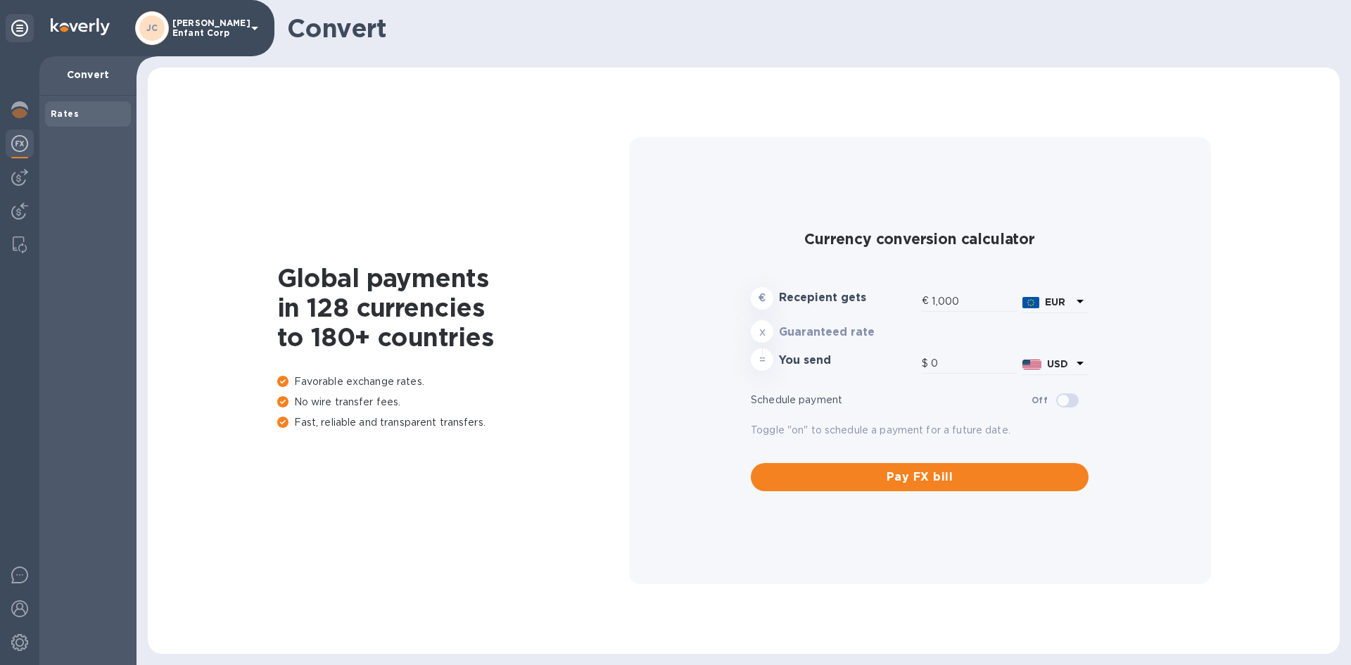
type input "1,184.01"
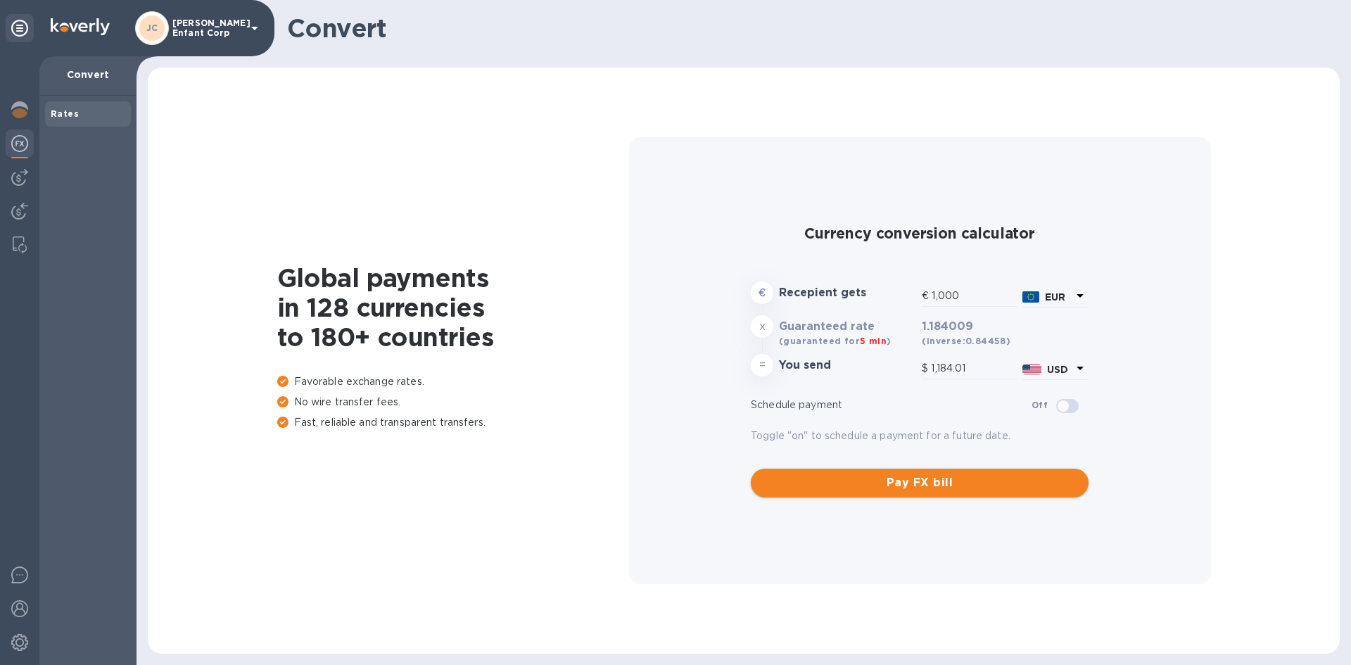
click at [894, 493] on button "Pay FX bill" at bounding box center [920, 483] width 338 height 28
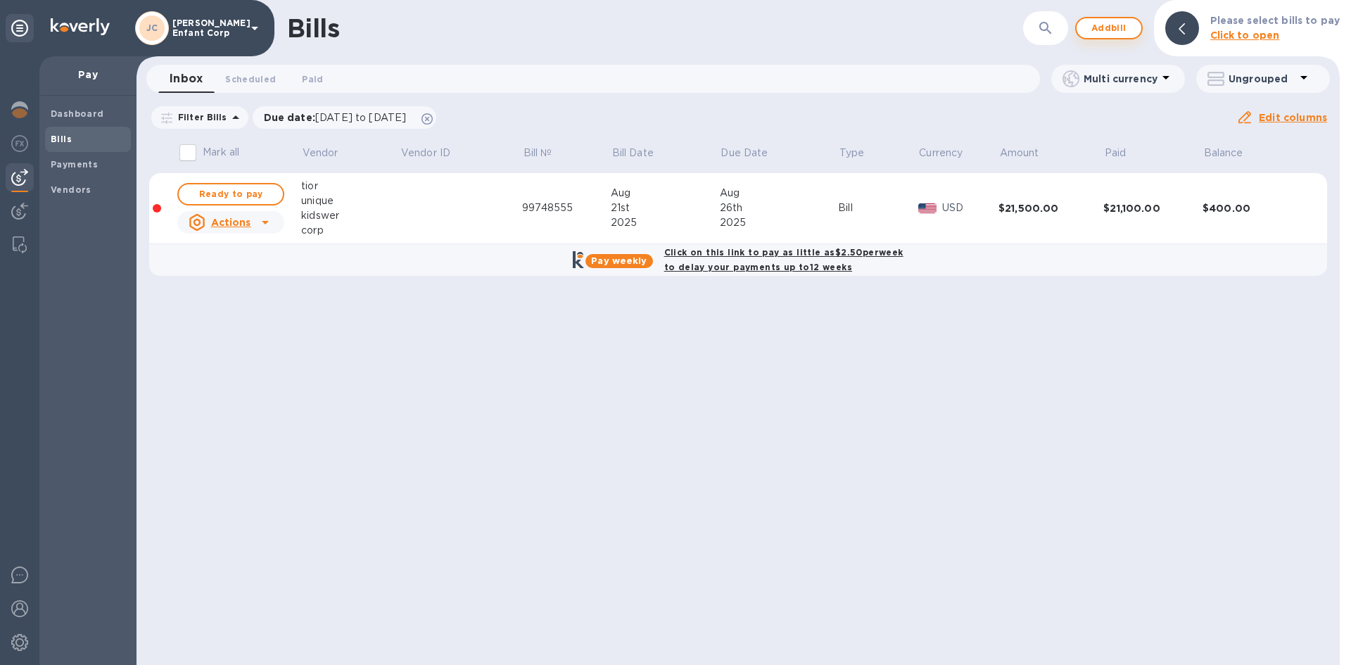
click at [1101, 25] on span "Add bill" at bounding box center [1109, 28] width 42 height 17
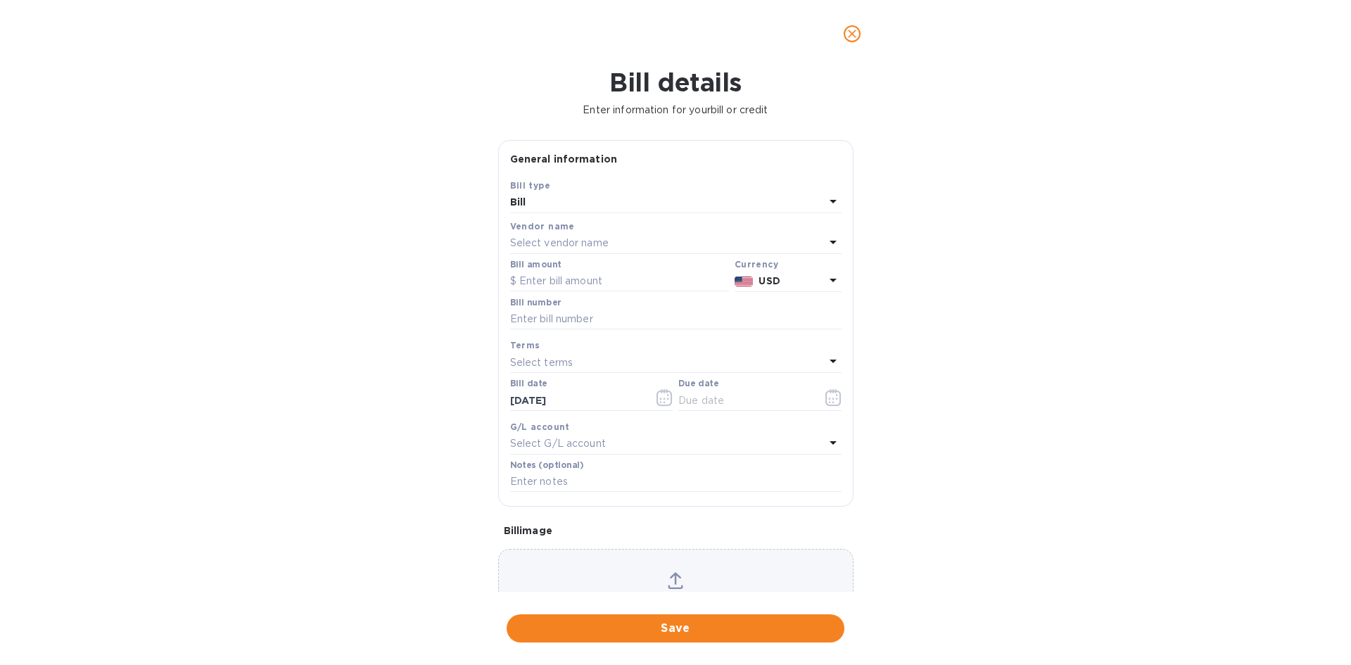
click at [605, 246] on p "Select vendor name" at bounding box center [559, 243] width 98 height 15
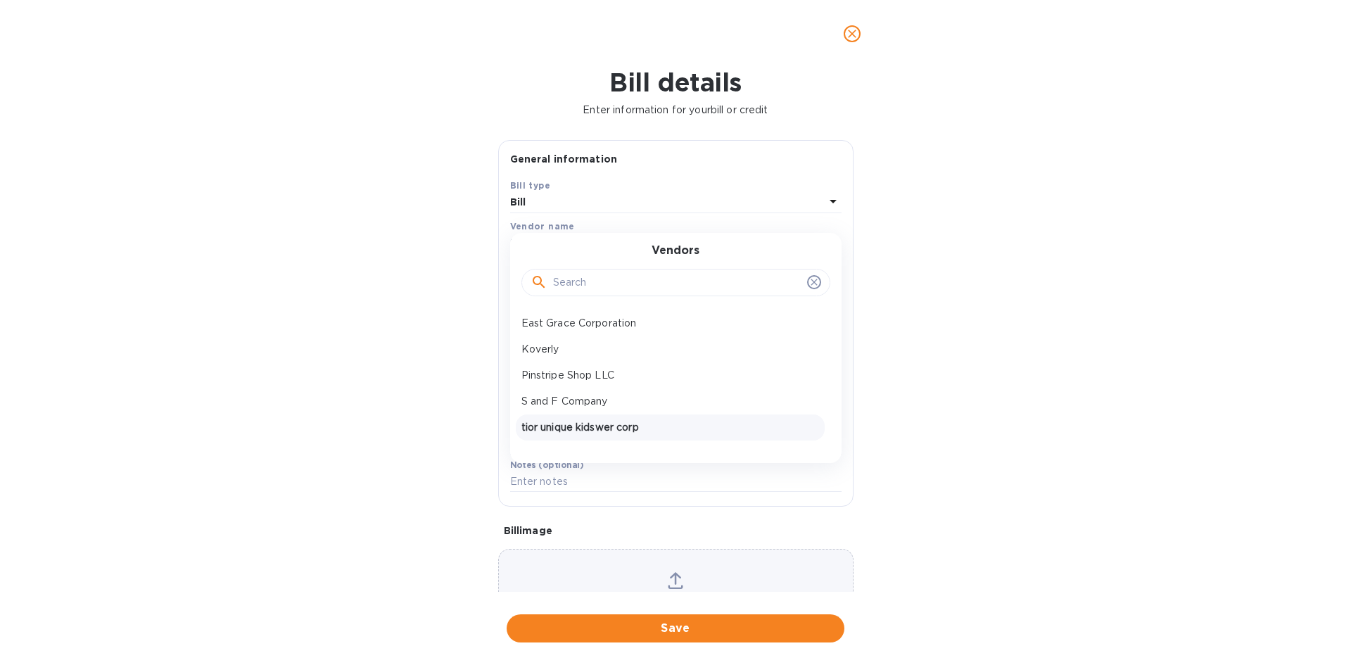
click at [611, 420] on p "tior unique kidswer corp" at bounding box center [670, 427] width 298 height 15
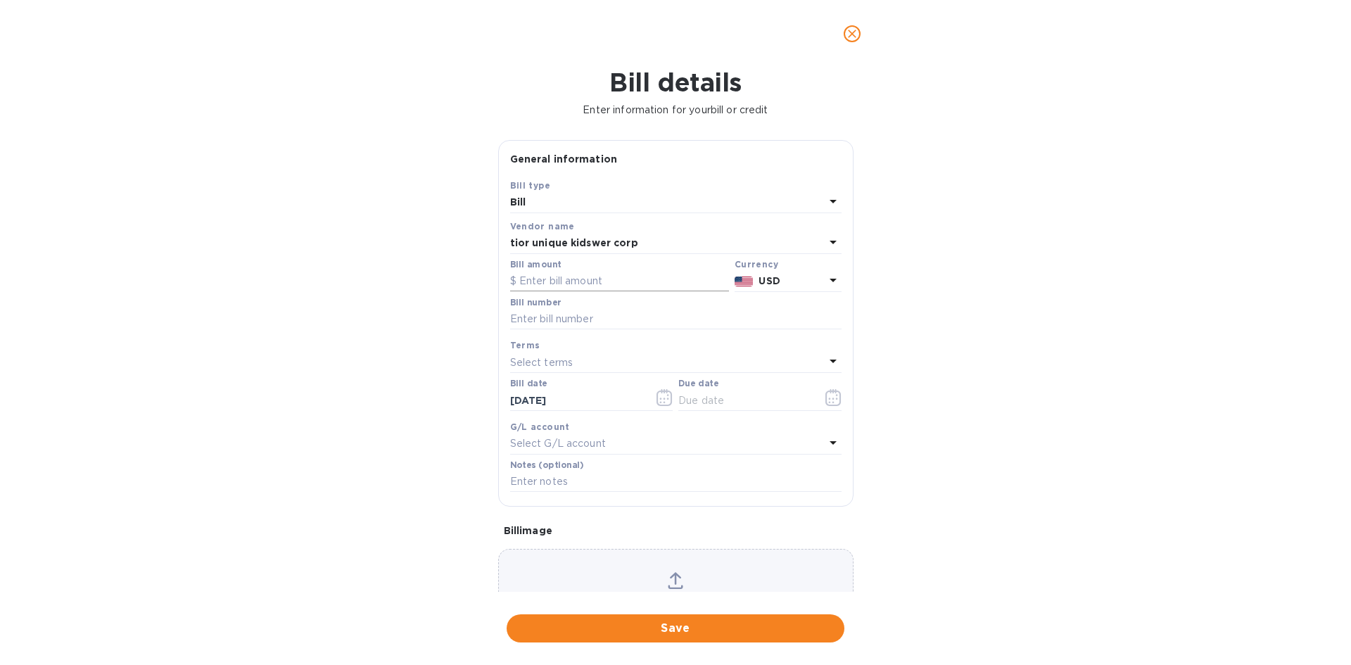
click at [603, 279] on input "text" at bounding box center [619, 281] width 219 height 21
type input "18,000"
click at [621, 320] on input "text" at bounding box center [675, 319] width 331 height 21
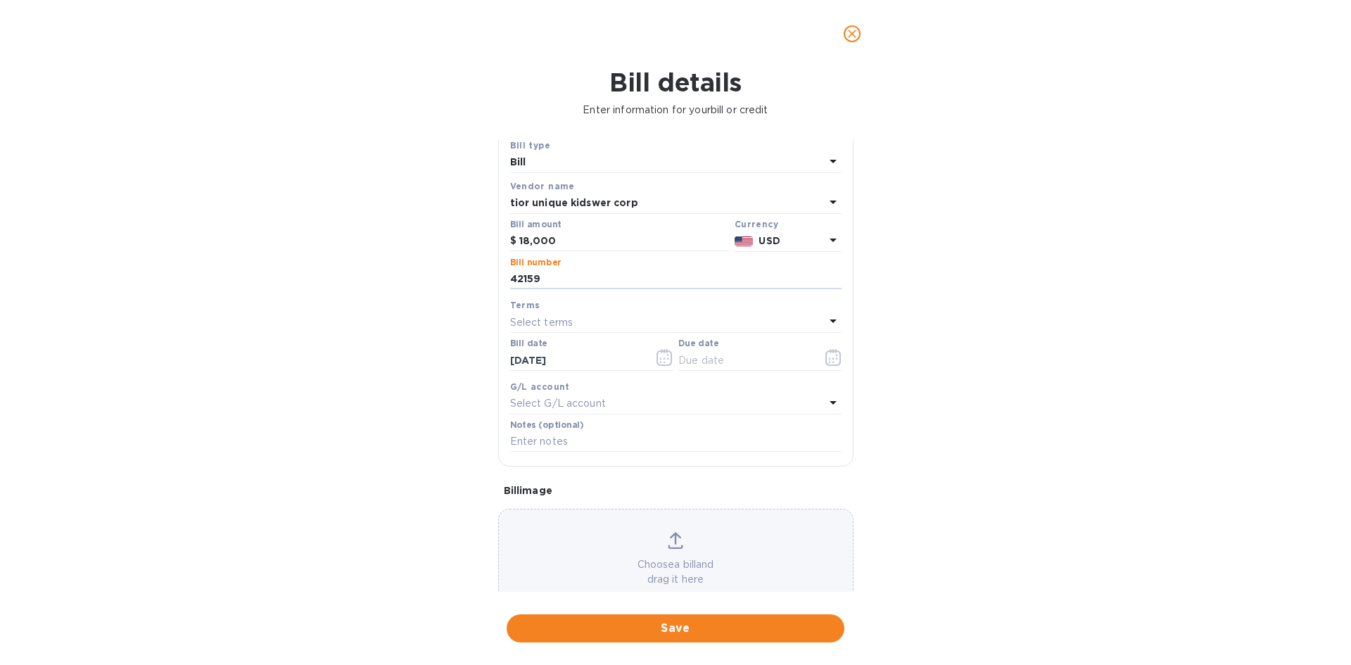
scroll to position [75, 0]
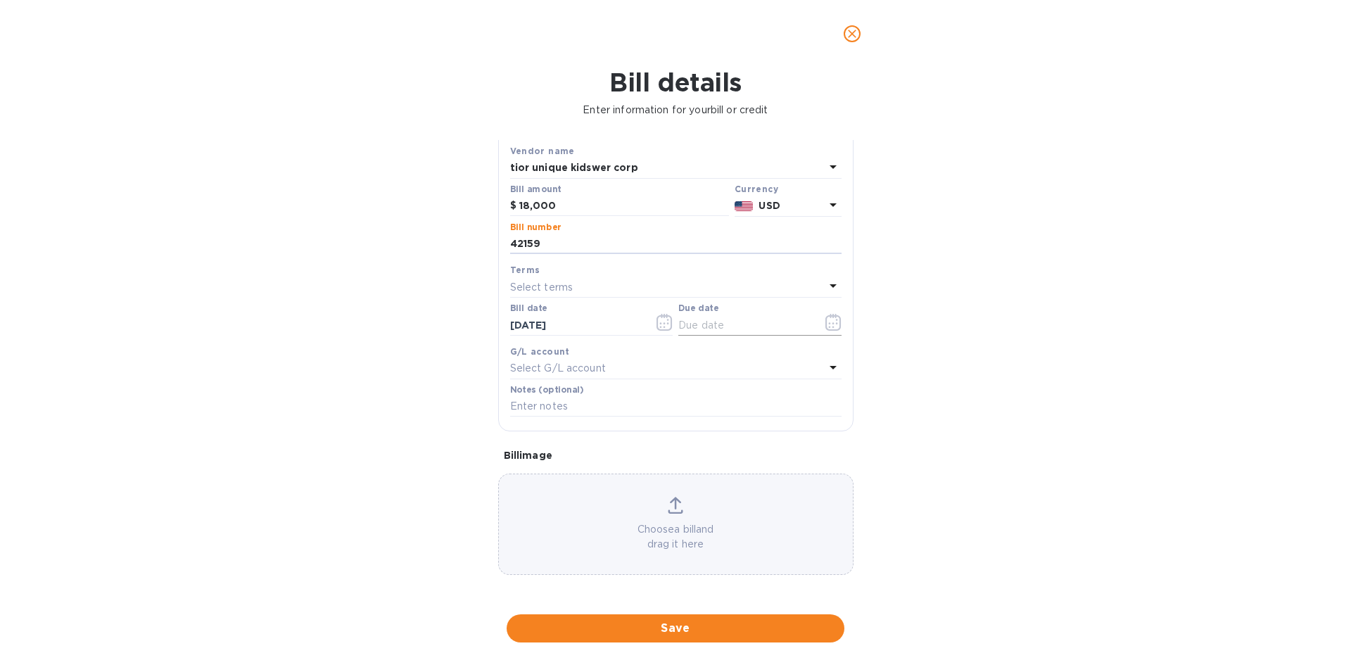
type input "42159"
click at [825, 323] on icon "button" at bounding box center [832, 322] width 15 height 17
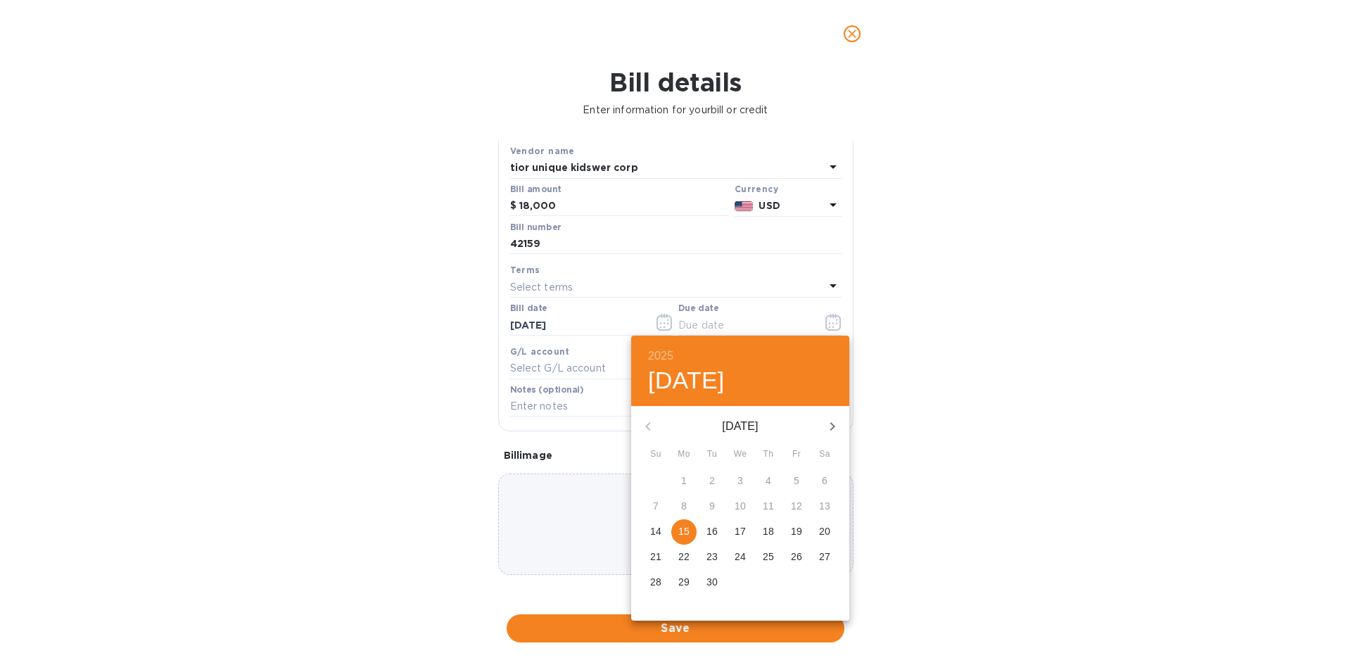
click at [685, 542] on button "15" at bounding box center [683, 531] width 25 height 25
type input "[DATE]"
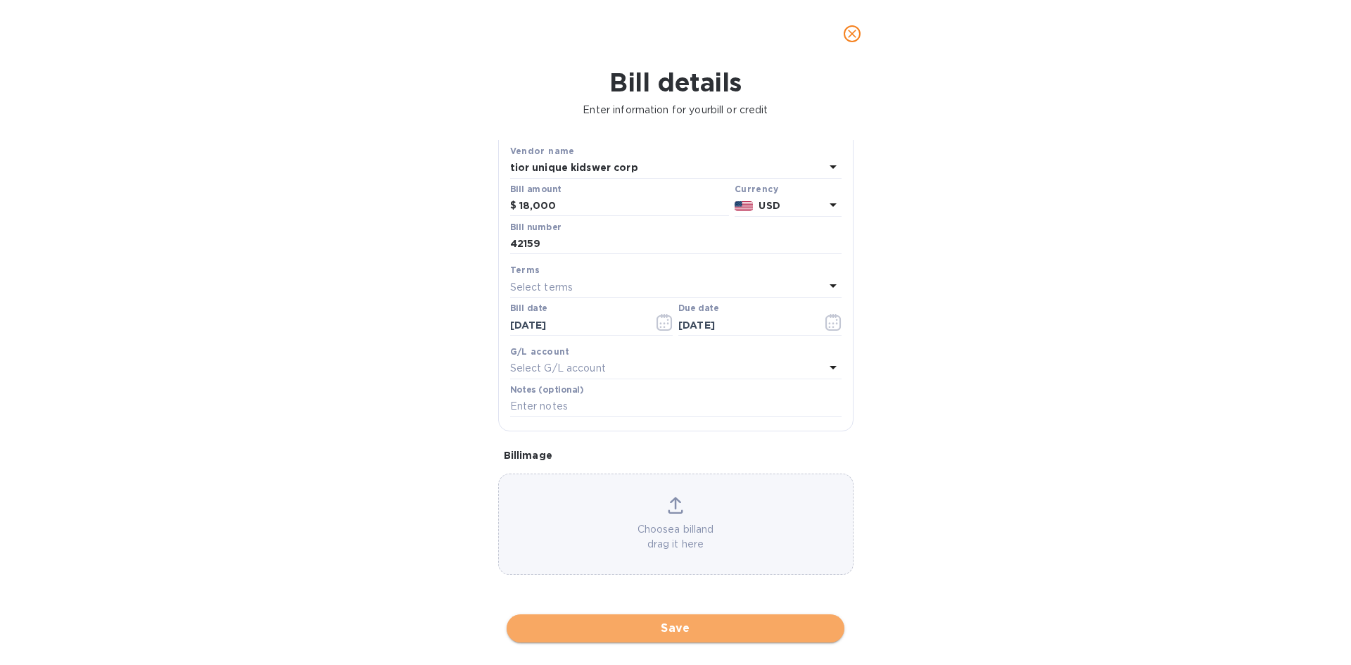
click at [656, 626] on span "Save" at bounding box center [675, 628] width 315 height 17
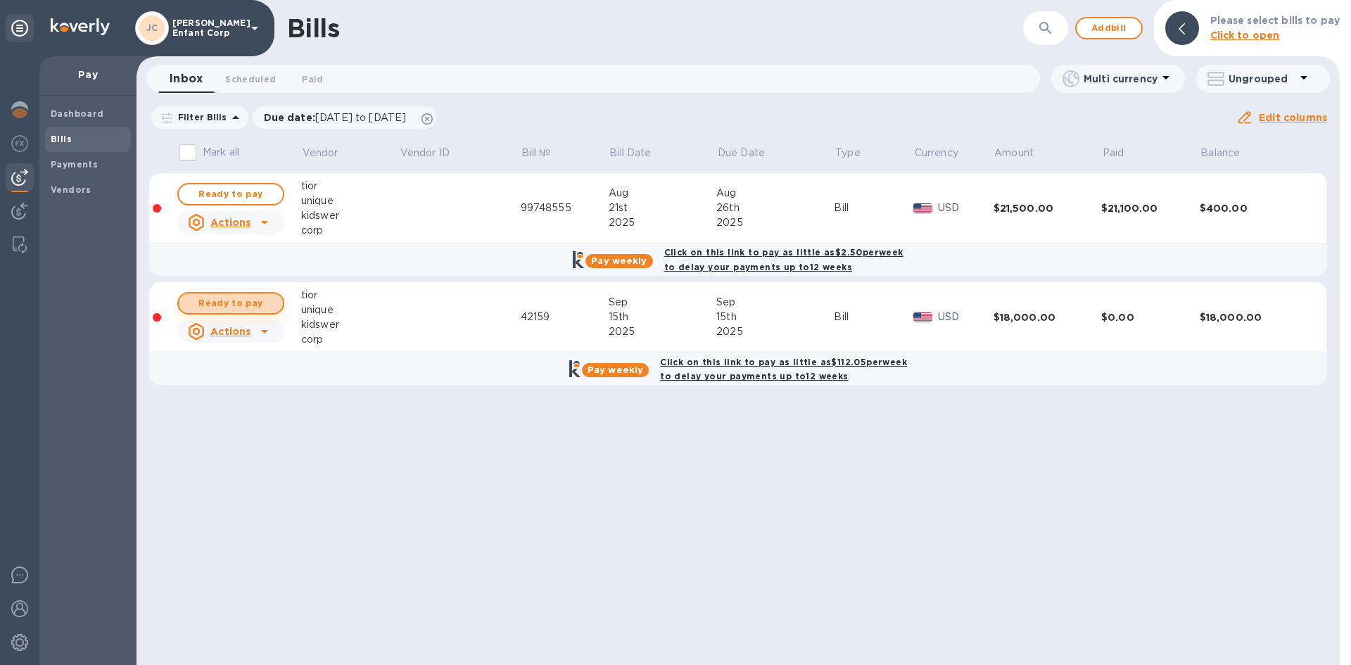
click at [237, 300] on span "Ready to pay" at bounding box center [231, 303] width 82 height 17
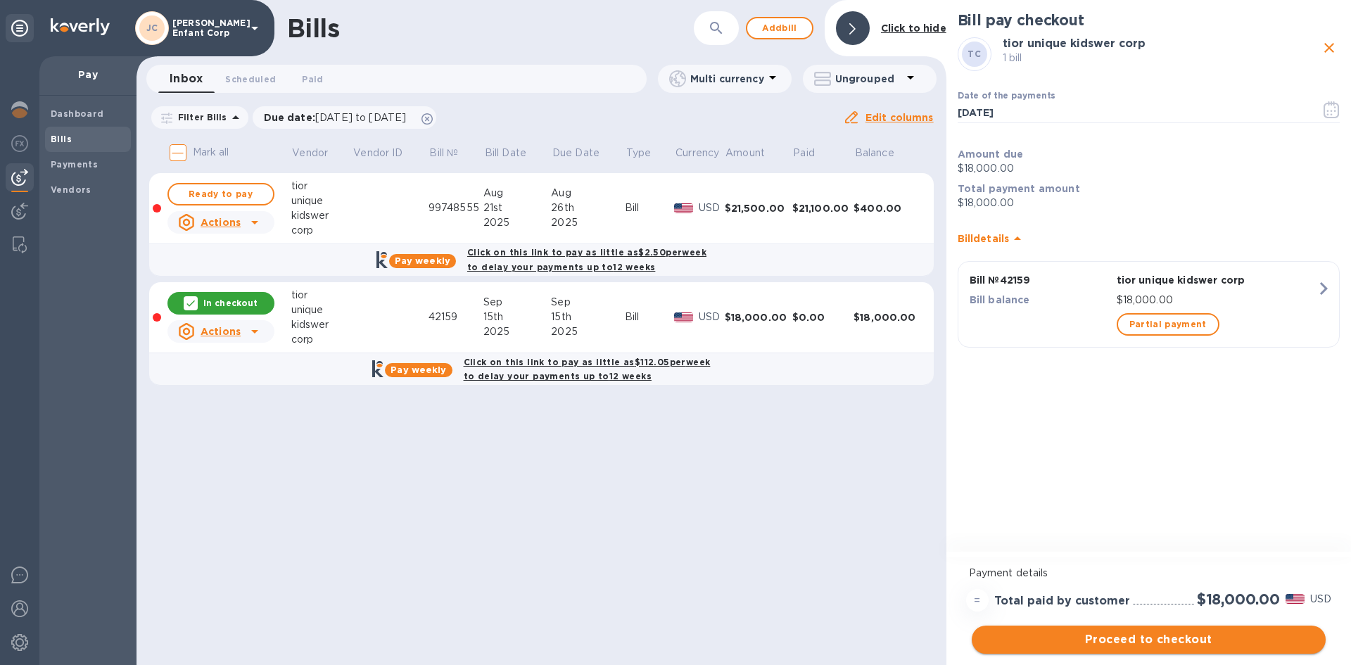
click at [1200, 641] on span "Proceed to checkout" at bounding box center [1148, 639] width 331 height 17
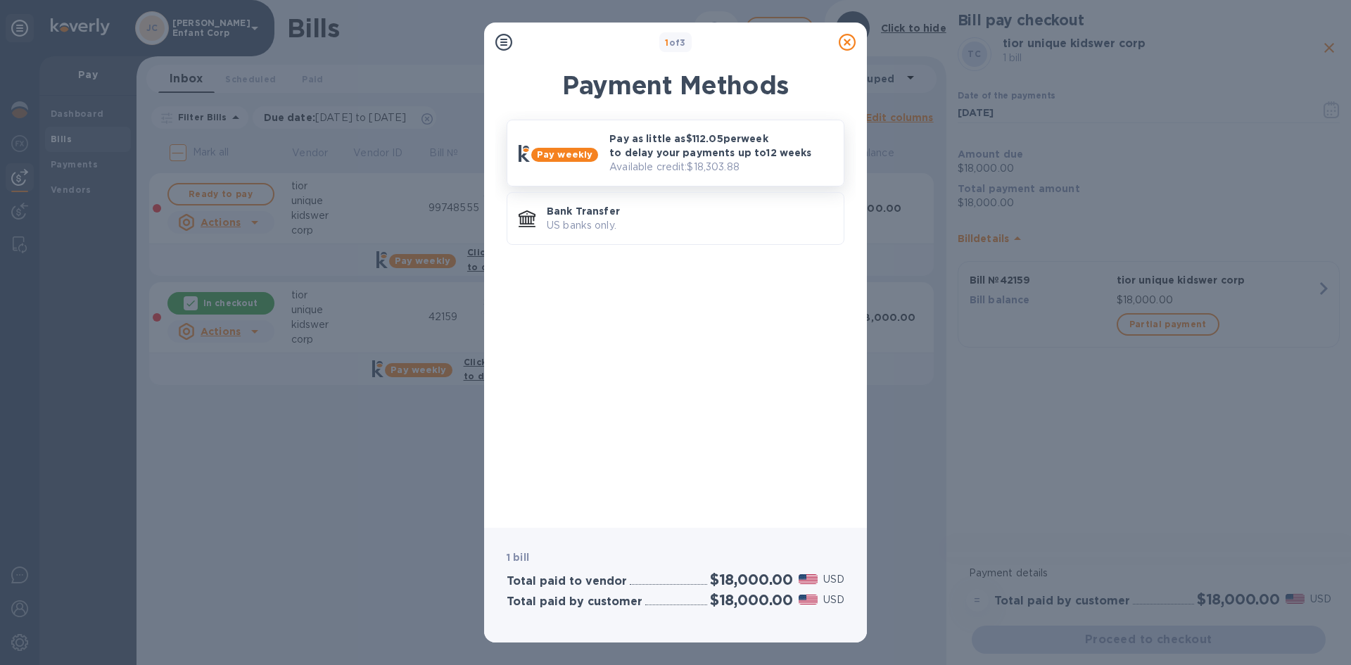
click at [613, 135] on p "Pay as little as $112.05 per week to delay your payments up to 12 weeks" at bounding box center [720, 146] width 223 height 28
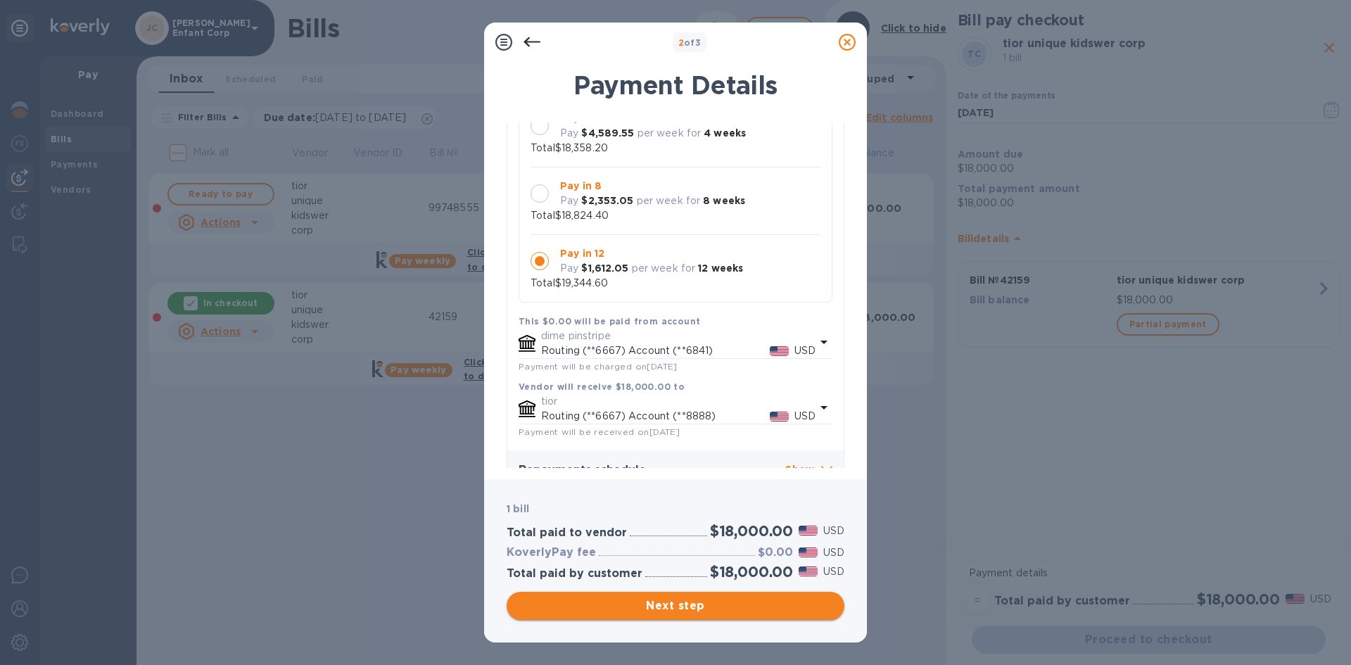
scroll to position [141, 0]
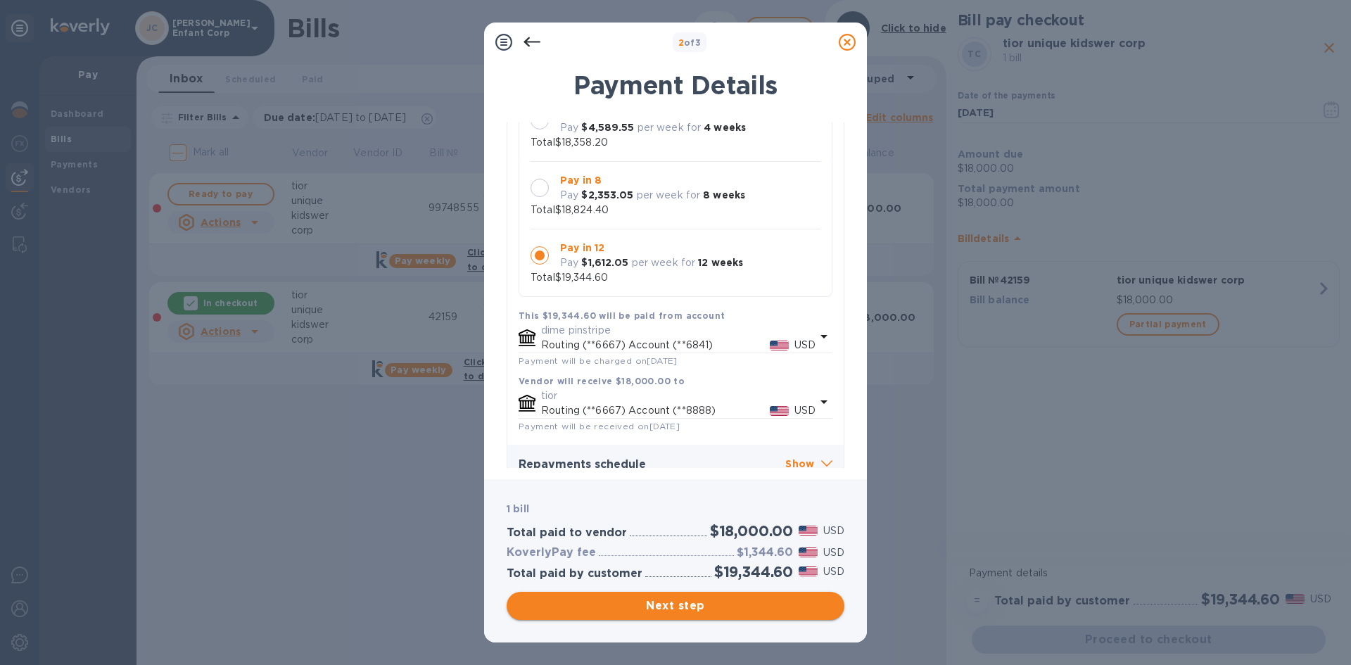
click at [700, 597] on span "Next step" at bounding box center [675, 605] width 315 height 17
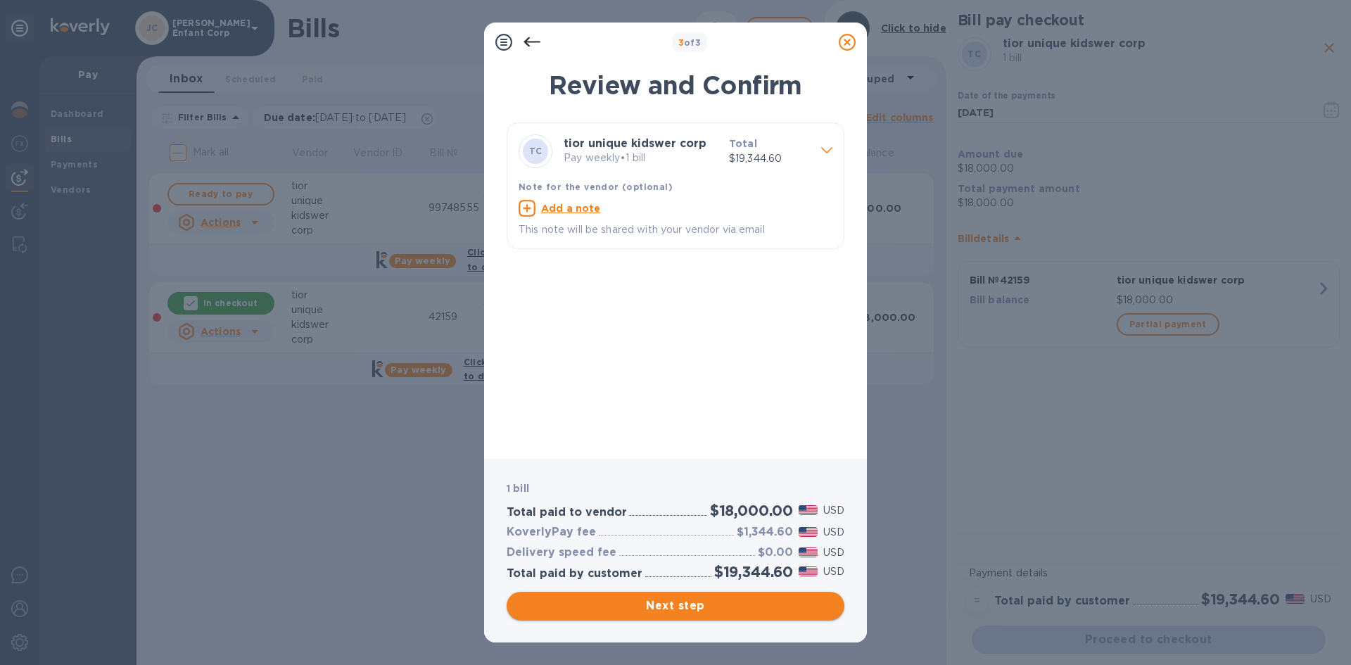
click at [698, 599] on span "Next step" at bounding box center [675, 605] width 315 height 17
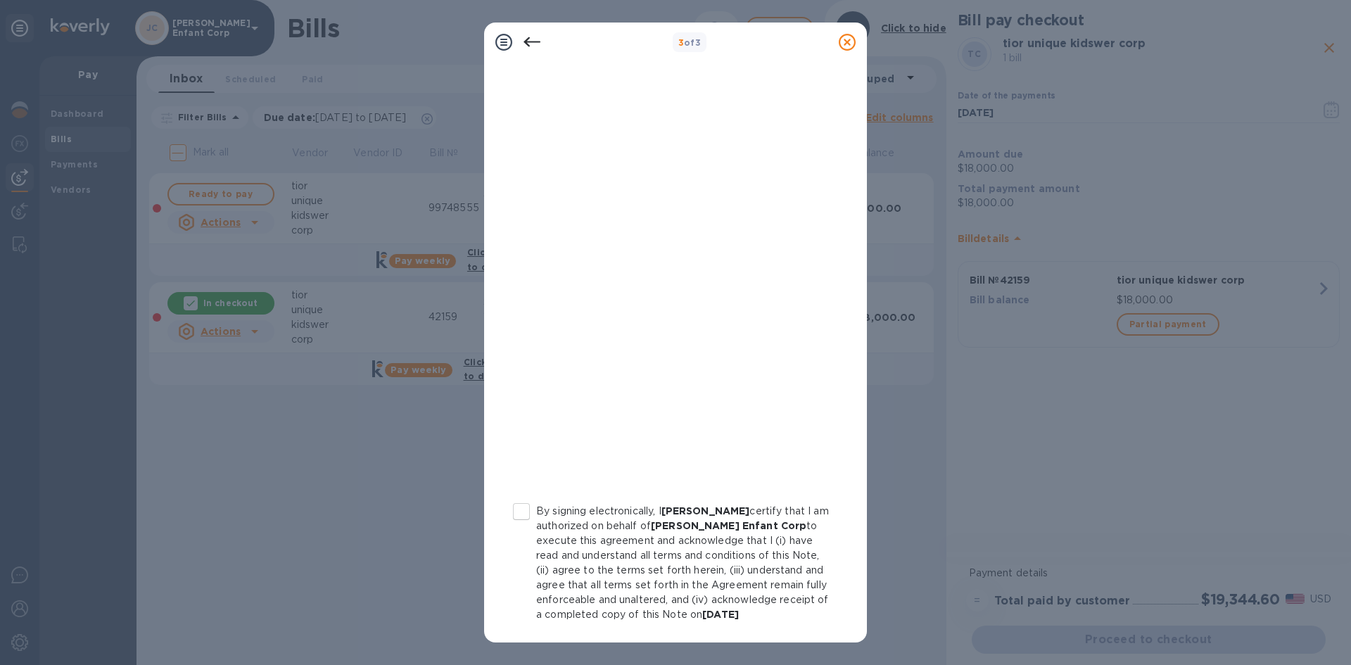
scroll to position [136, 0]
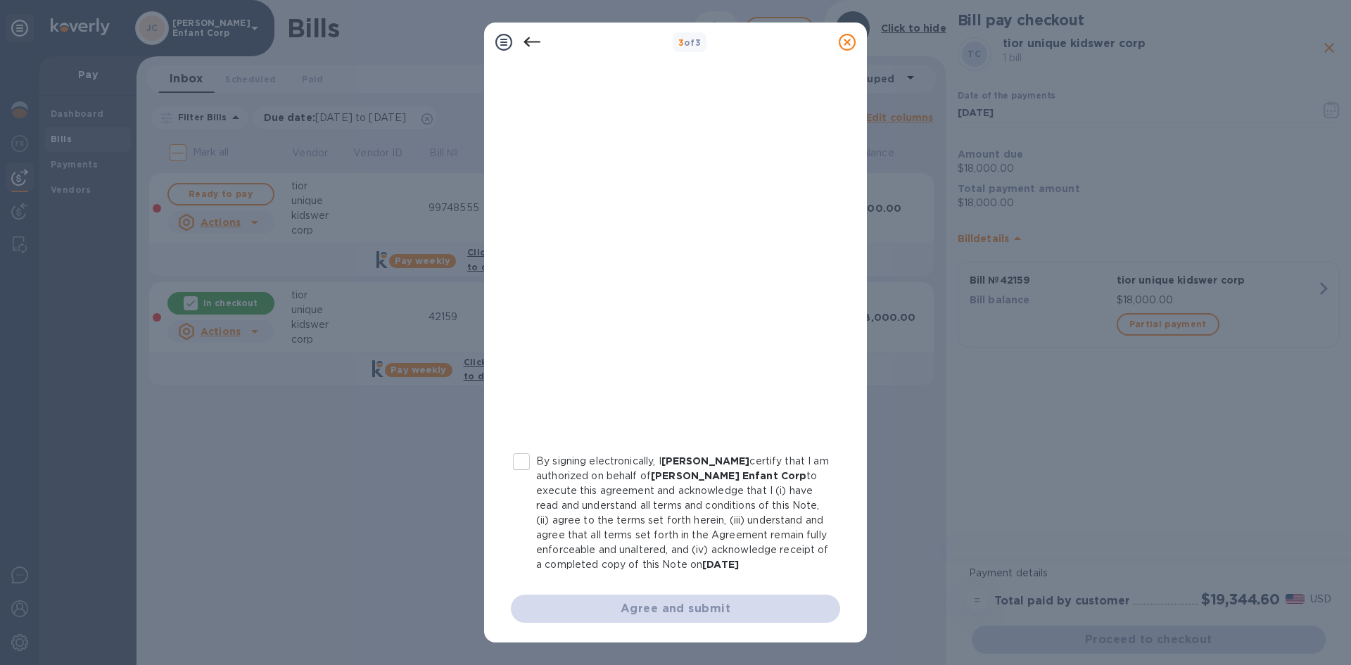
click at [521, 447] on input "By signing electronically, I [PERSON_NAME] certify that I am authorized on beha…" at bounding box center [521, 462] width 30 height 30
checkbox input "true"
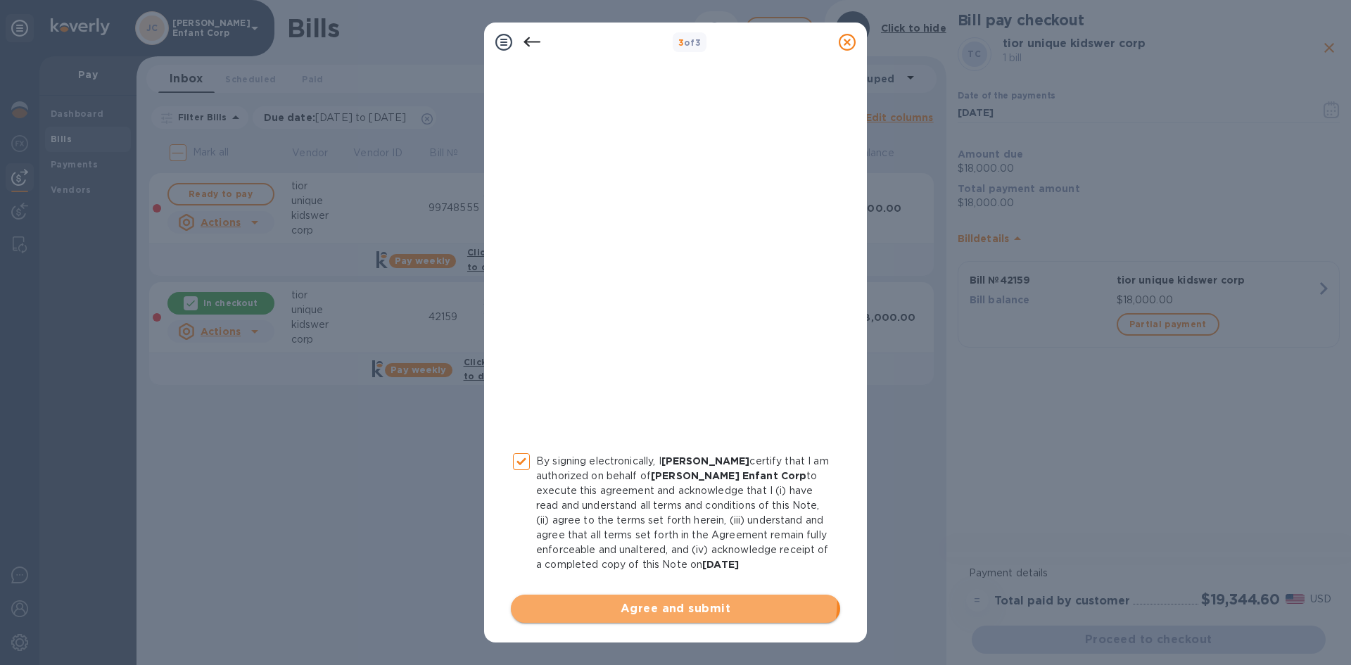
click at [666, 597] on button "Agree and submit" at bounding box center [675, 608] width 329 height 28
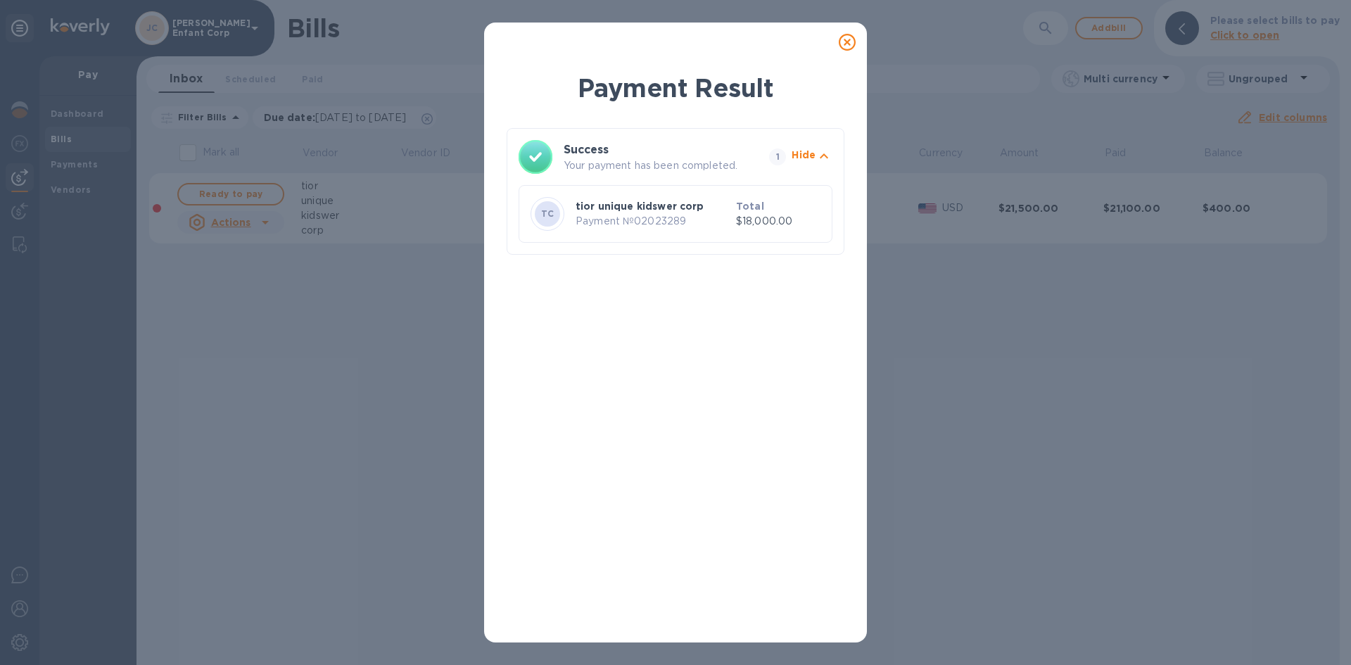
drag, startPoint x: 842, startPoint y: 36, endPoint x: 839, endPoint y: 44, distance: 8.5
click at [842, 36] on icon at bounding box center [847, 42] width 17 height 17
